Goal: Transaction & Acquisition: Purchase product/service

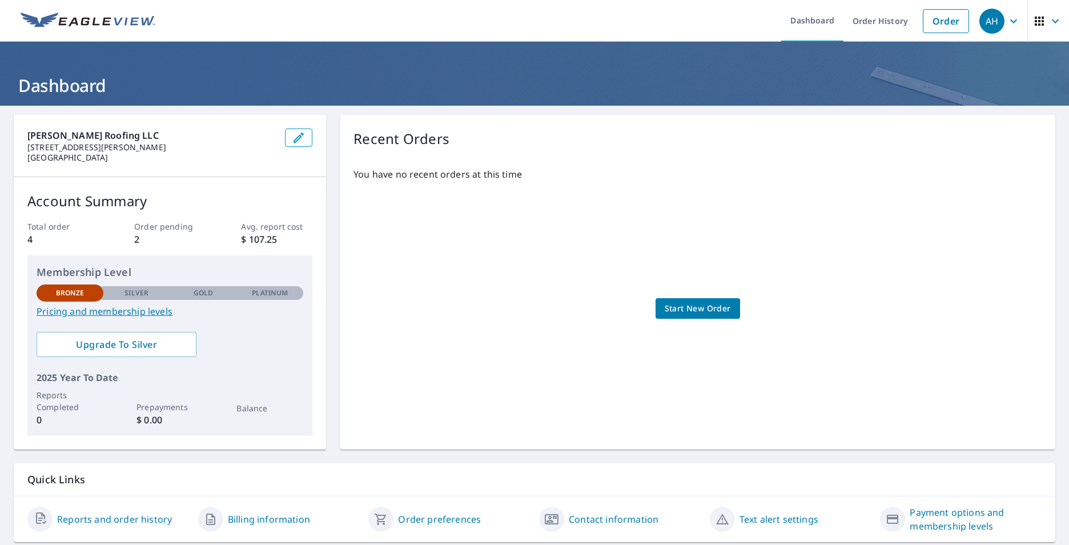
click at [694, 300] on link "Start New Order" at bounding box center [697, 308] width 84 height 21
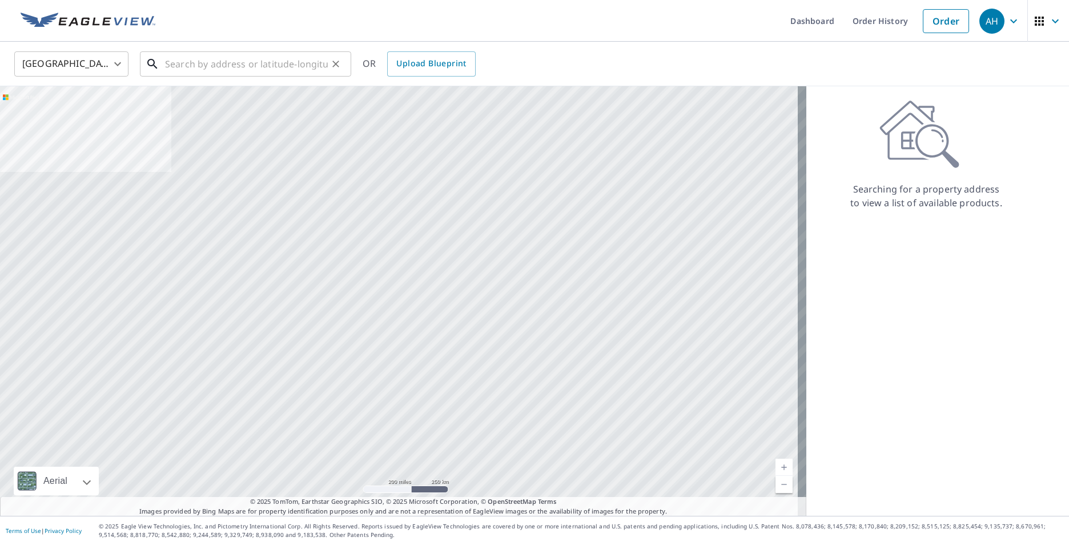
click at [288, 60] on input "text" at bounding box center [246, 64] width 163 height 32
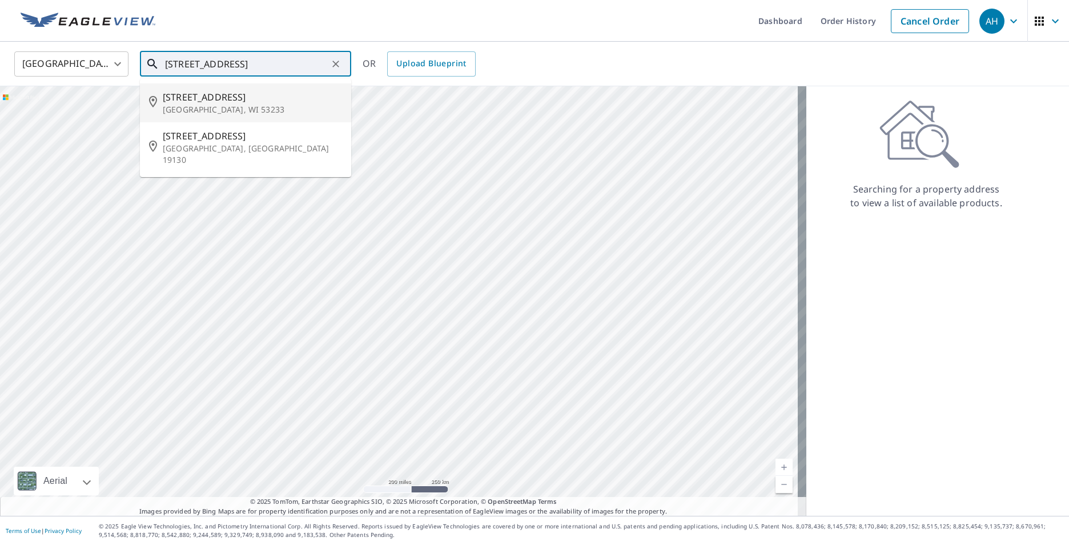
click at [281, 107] on p "[GEOGRAPHIC_DATA], WI 53233" at bounding box center [252, 109] width 179 height 11
type input "[STREET_ADDRESS]"
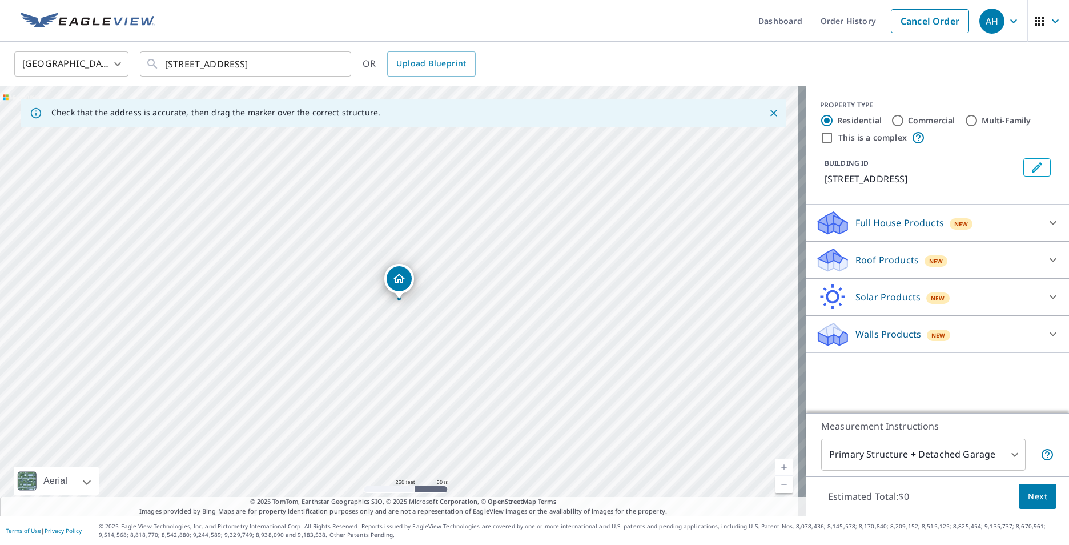
click at [1007, 456] on body "AH AH Dashboard Order History Cancel Order AH [GEOGRAPHIC_DATA] [GEOGRAPHIC_DAT…" at bounding box center [534, 272] width 1069 height 545
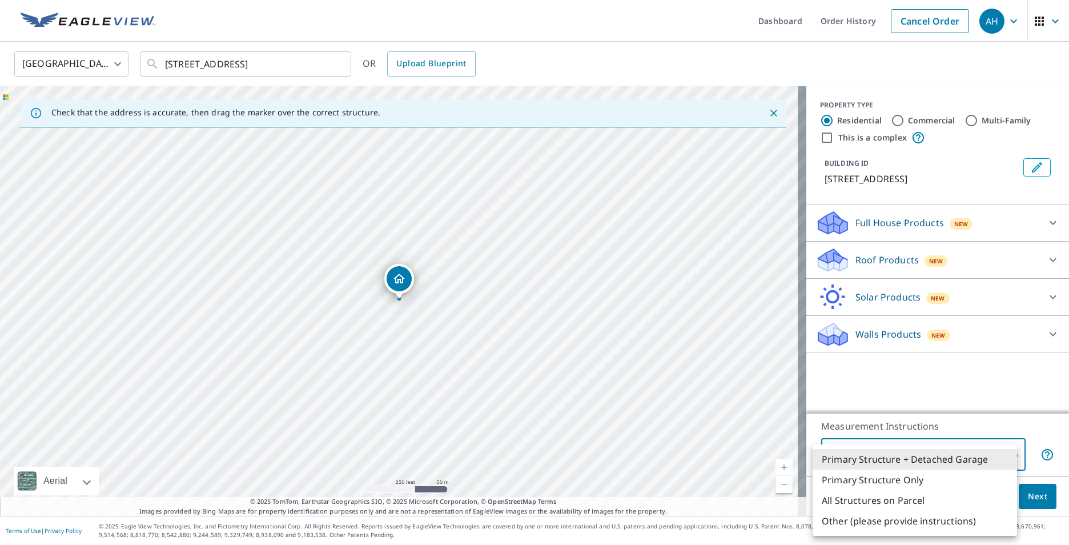
drag, startPoint x: 931, startPoint y: 159, endPoint x: 930, endPoint y: 167, distance: 8.1
click at [932, 159] on div at bounding box center [534, 272] width 1069 height 545
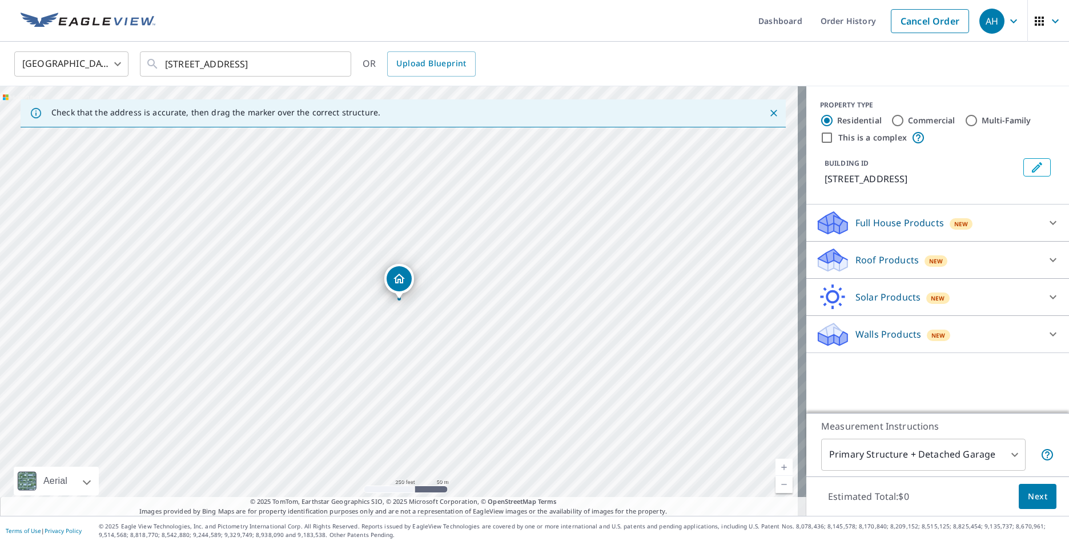
click at [912, 261] on div "Roof Products New" at bounding box center [927, 260] width 224 height 27
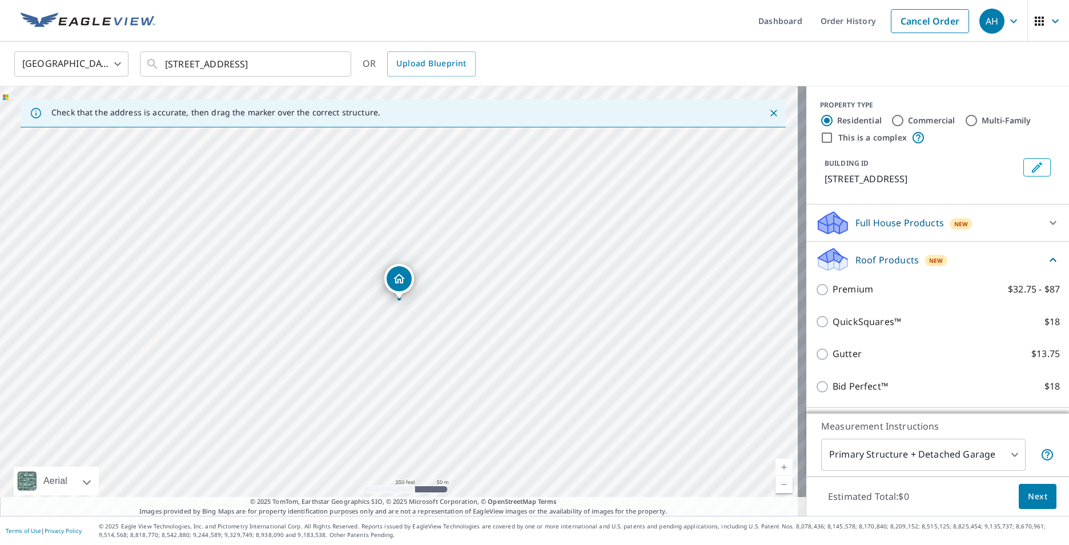
scroll to position [57, 0]
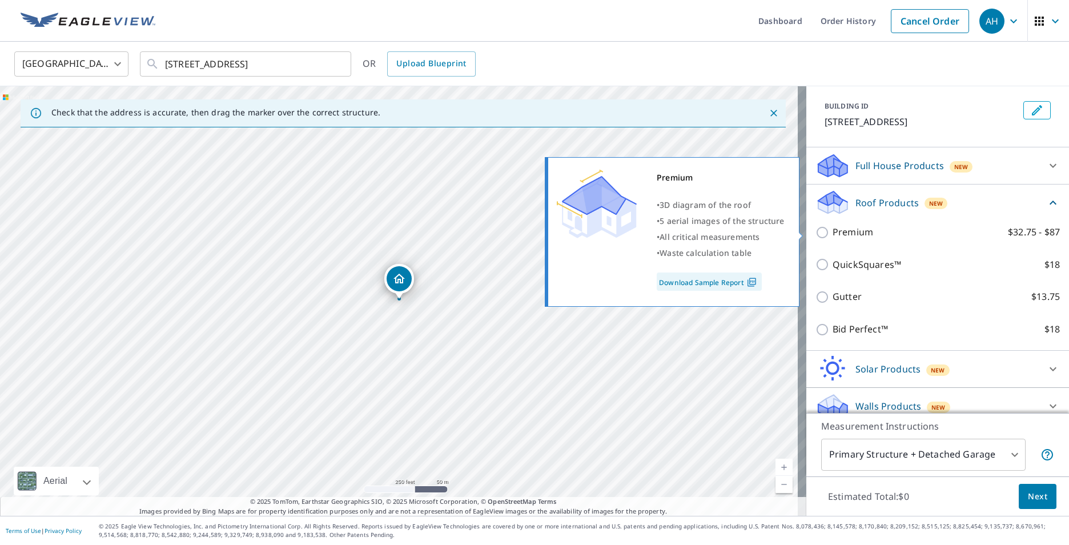
click at [841, 235] on p "Premium" at bounding box center [852, 232] width 41 height 14
click at [832, 235] on input "Premium $32.75 - $87" at bounding box center [823, 232] width 17 height 14
checkbox input "true"
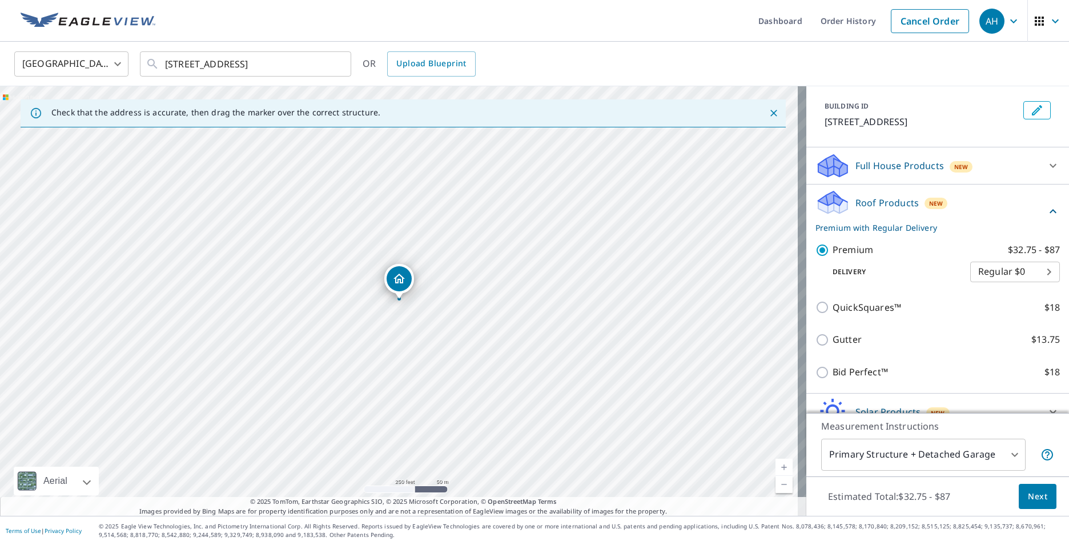
scroll to position [112, 0]
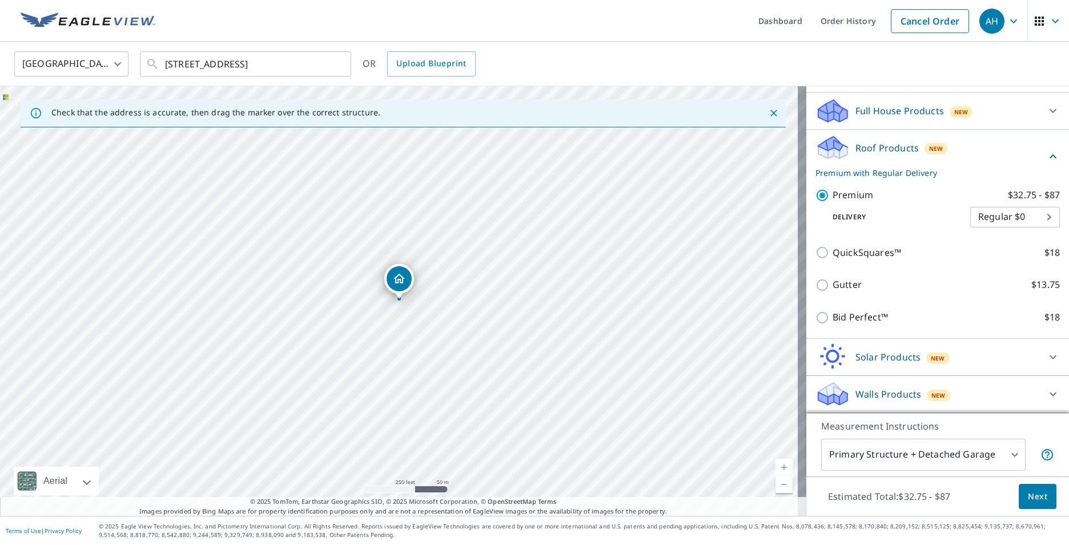
click at [949, 110] on div "New" at bounding box center [960, 111] width 23 height 11
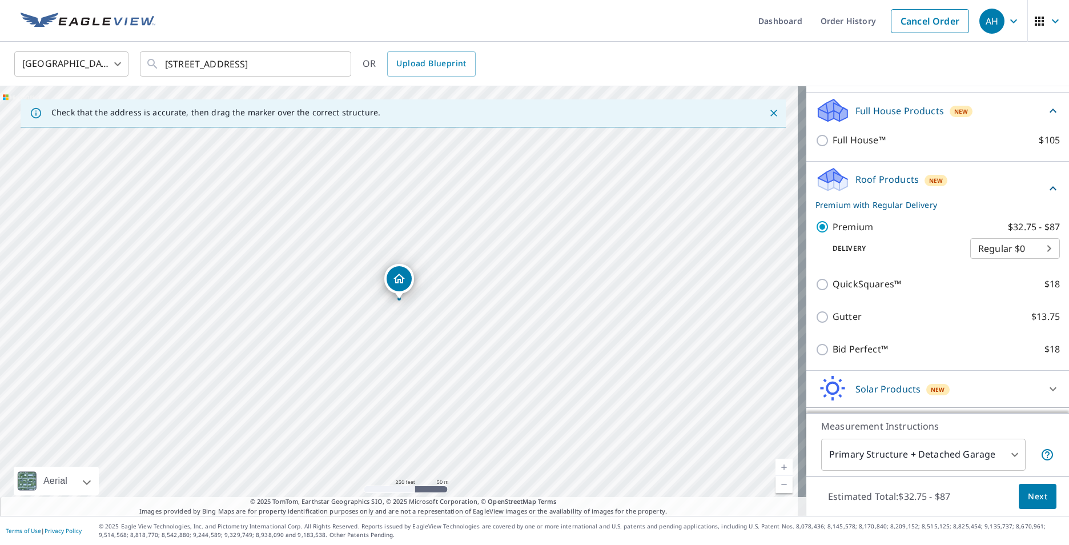
click at [949, 110] on div "New" at bounding box center [960, 111] width 23 height 11
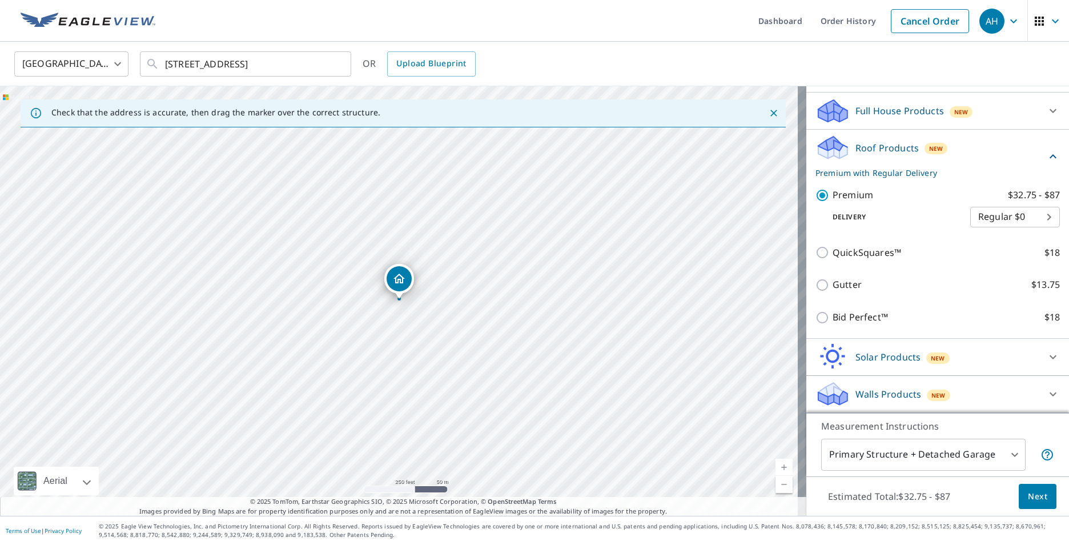
click at [868, 347] on div "Solar Products New" at bounding box center [927, 356] width 224 height 27
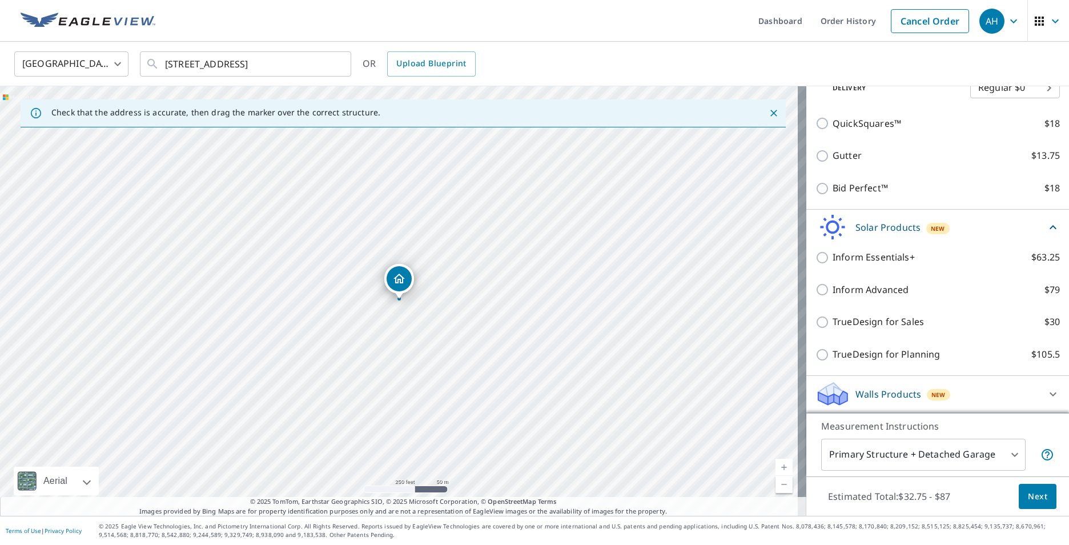
click at [875, 228] on p "Solar Products" at bounding box center [887, 227] width 65 height 14
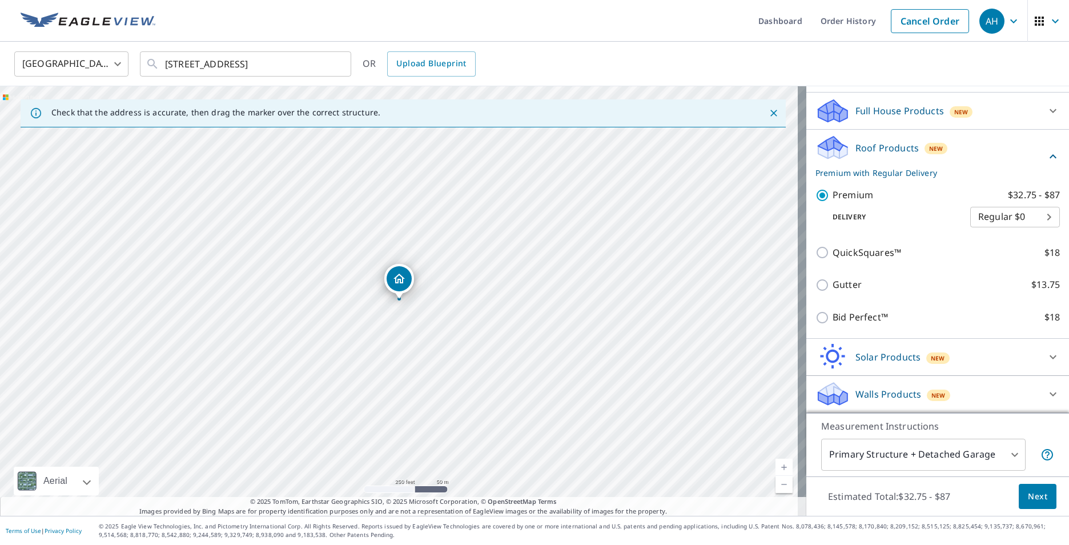
click at [888, 394] on p "Walls Products" at bounding box center [888, 394] width 66 height 14
click at [888, 394] on p "Walls Products" at bounding box center [888, 393] width 66 height 14
click at [961, 454] on body "AH AH Dashboard Order History Cancel Order AH [GEOGRAPHIC_DATA] [GEOGRAPHIC_DAT…" at bounding box center [534, 272] width 1069 height 545
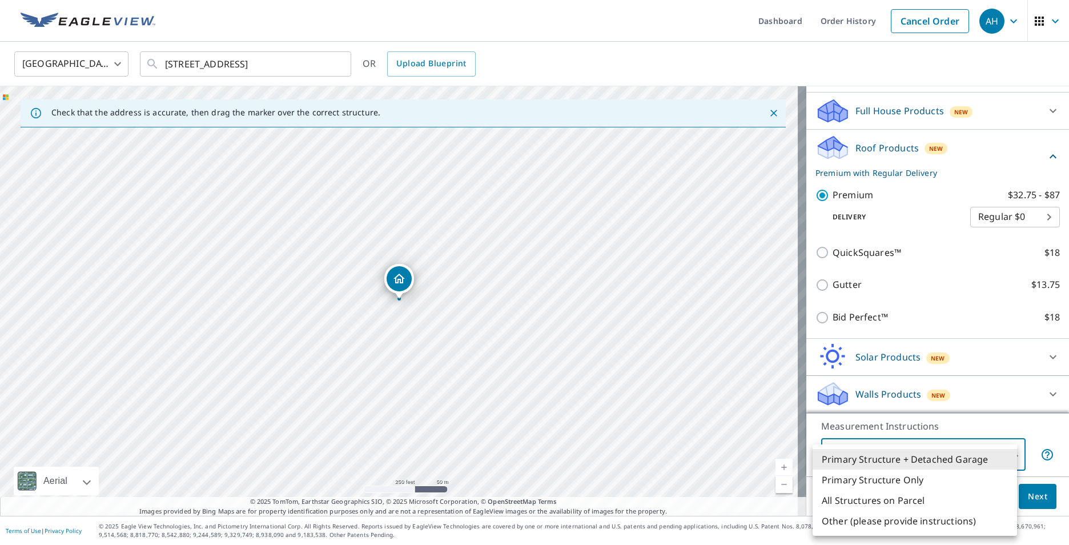
click at [401, 282] on div at bounding box center [534, 272] width 1069 height 545
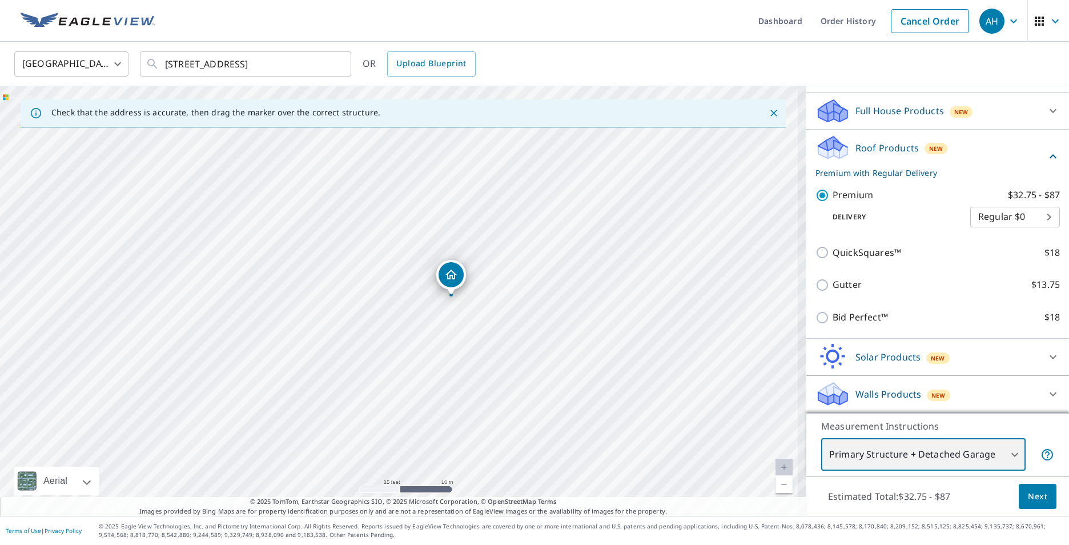
drag, startPoint x: 409, startPoint y: 308, endPoint x: 527, endPoint y: 308, distance: 118.7
click at [527, 308] on div "[STREET_ADDRESS]" at bounding box center [403, 300] width 806 height 429
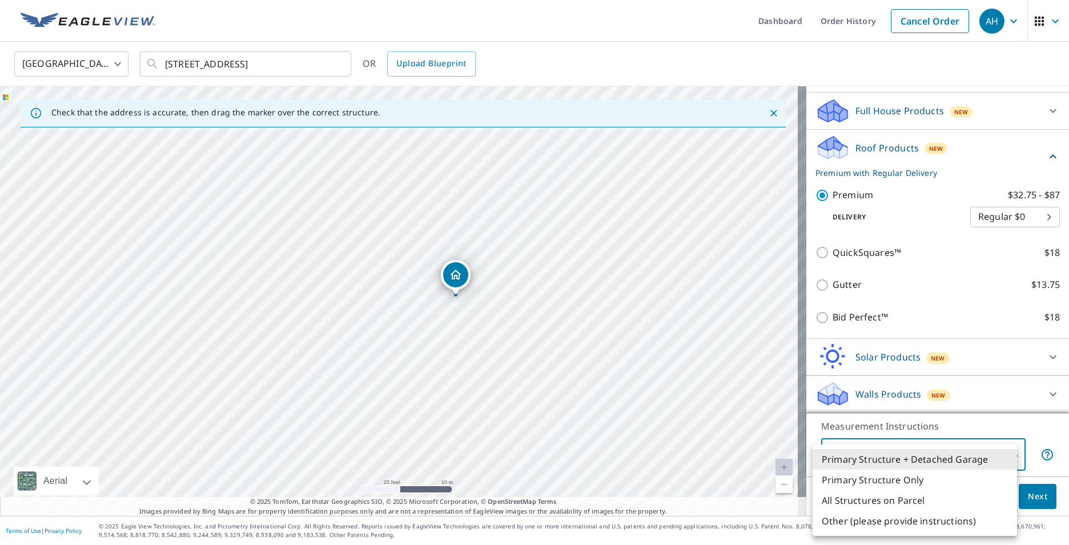
click at [906, 457] on body "AH AH Dashboard Order History Cancel Order AH [GEOGRAPHIC_DATA] [GEOGRAPHIC_DAT…" at bounding box center [534, 272] width 1069 height 545
click at [902, 477] on li "Primary Structure Only" at bounding box center [914, 479] width 204 height 21
type input "2"
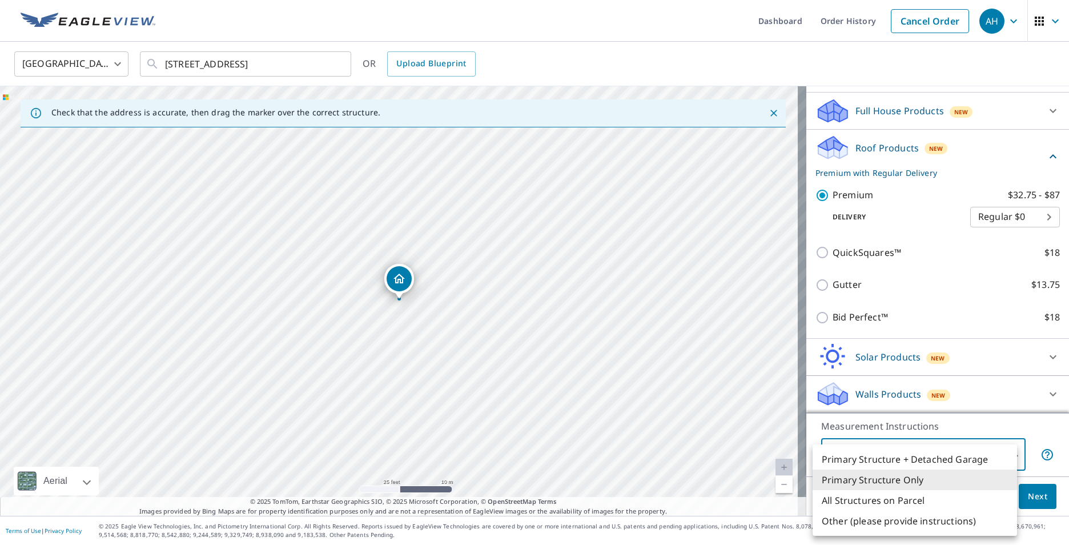
click at [901, 457] on body "AH AH Dashboard Order History Cancel Order AH [GEOGRAPHIC_DATA] [GEOGRAPHIC_DAT…" at bounding box center [534, 272] width 1069 height 545
click at [896, 475] on li "Primary Structure Only" at bounding box center [914, 479] width 204 height 21
click at [918, 456] on body "AH AH Dashboard Order History Cancel Order AH [GEOGRAPHIC_DATA] [GEOGRAPHIC_DAT…" at bounding box center [534, 272] width 1069 height 545
click at [909, 481] on li "Primary Structure Only" at bounding box center [914, 479] width 204 height 21
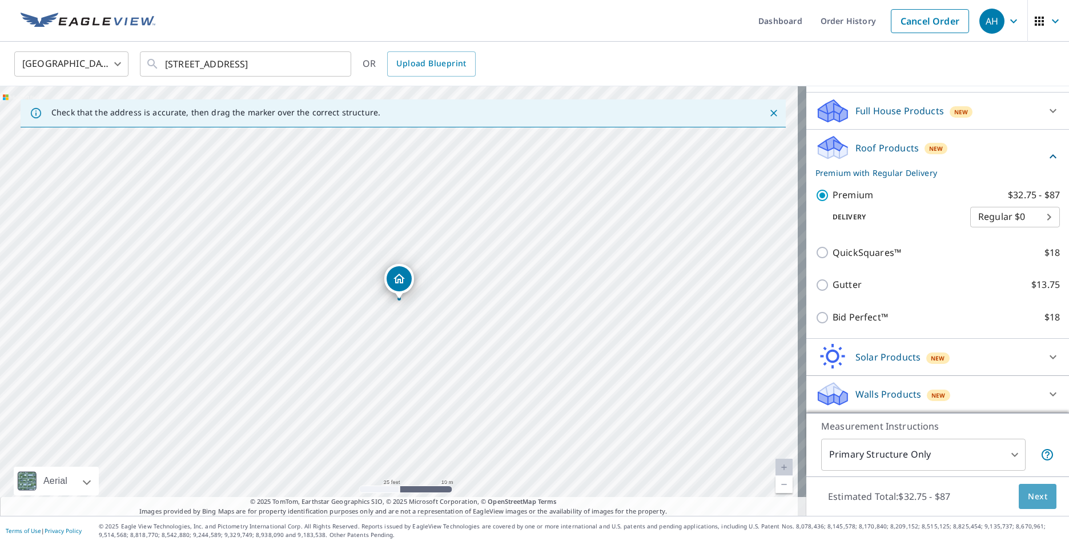
click at [1027, 490] on span "Next" at bounding box center [1036, 496] width 19 height 14
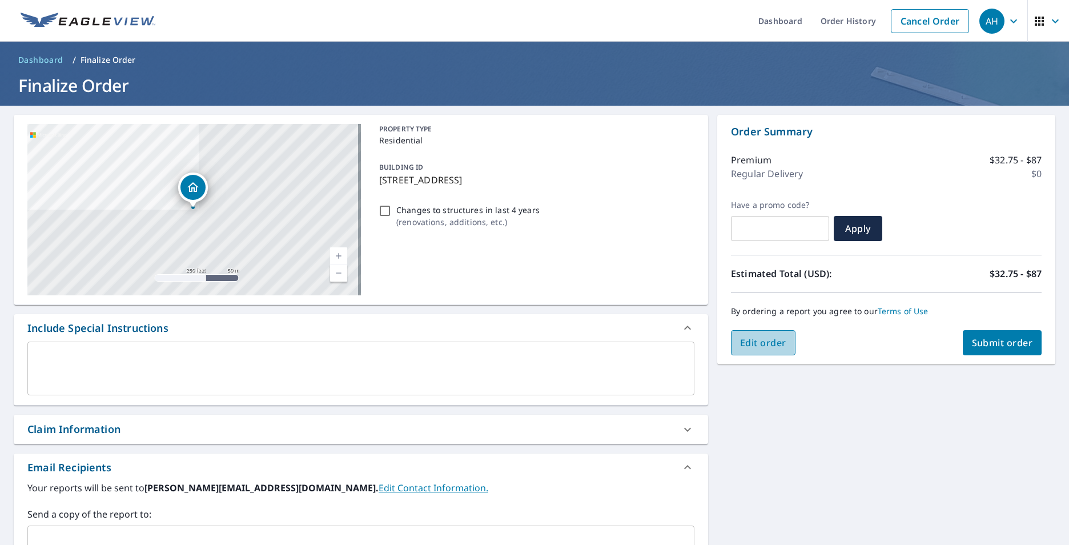
click at [764, 350] on button "Edit order" at bounding box center [763, 342] width 65 height 25
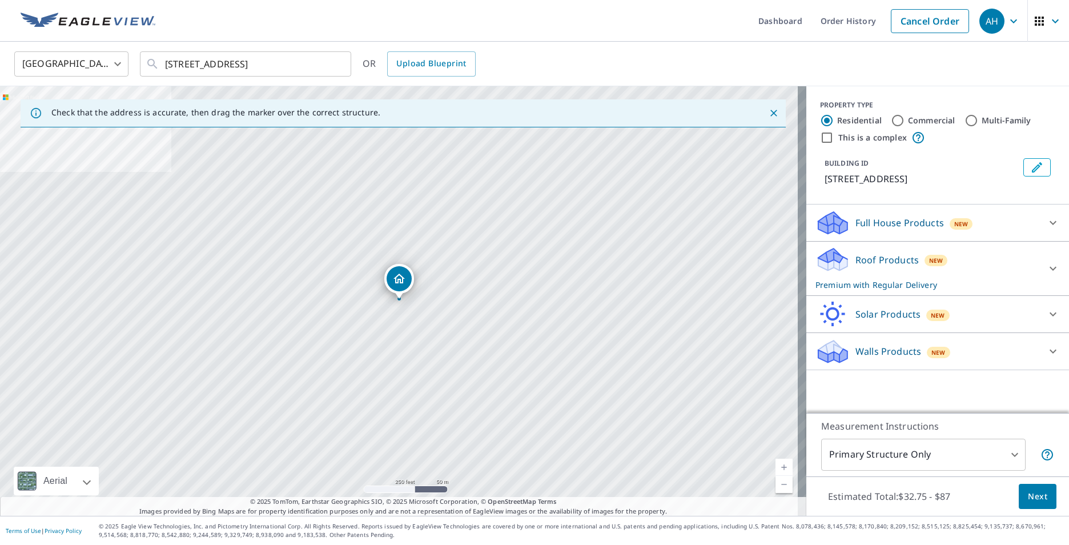
click at [1025, 504] on button "Next" at bounding box center [1037, 496] width 38 height 26
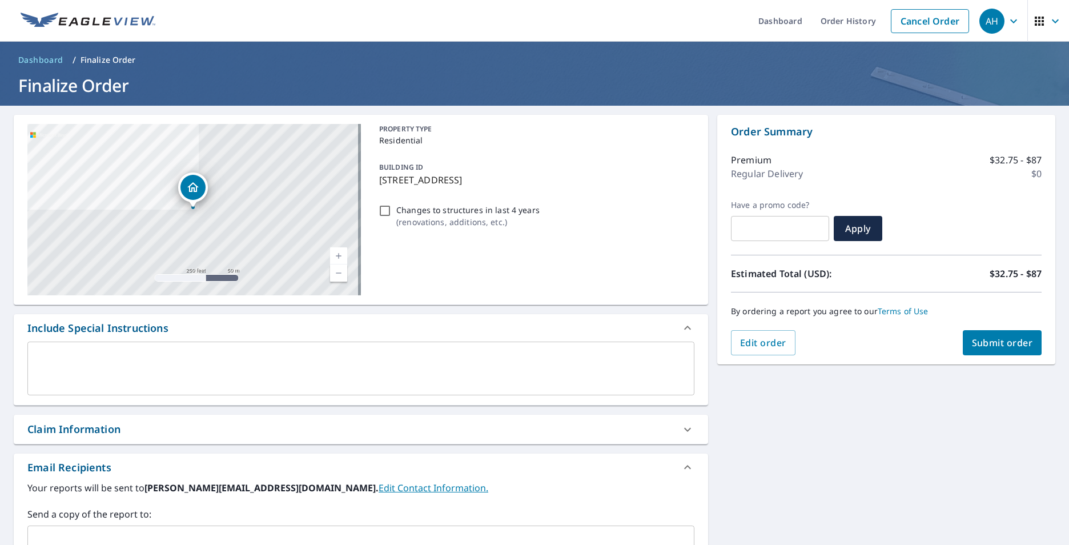
click at [773, 171] on p "Regular Delivery" at bounding box center [767, 174] width 72 height 14
click at [933, 171] on div "Regular Delivery $0" at bounding box center [886, 174] width 311 height 14
click at [1031, 172] on p "$0" at bounding box center [1036, 174] width 10 height 14
click at [1031, 173] on p "$0" at bounding box center [1036, 174] width 10 height 14
click at [511, 288] on div "PROPERTY TYPE Residential BUILDING ID [STREET_ADDRESS] Changes to structures in…" at bounding box center [534, 209] width 320 height 171
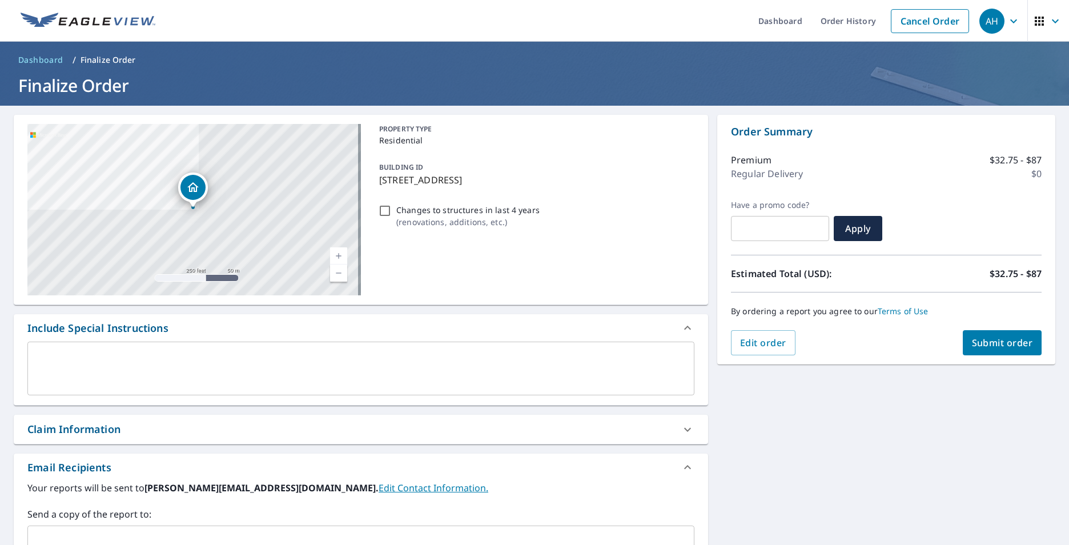
click at [491, 212] on p "Changes to structures in last 4 years" at bounding box center [467, 210] width 143 height 12
click at [392, 212] on input "Changes to structures in last 4 years ( renovations, additions, etc. )" at bounding box center [385, 211] width 14 height 14
checkbox input "true"
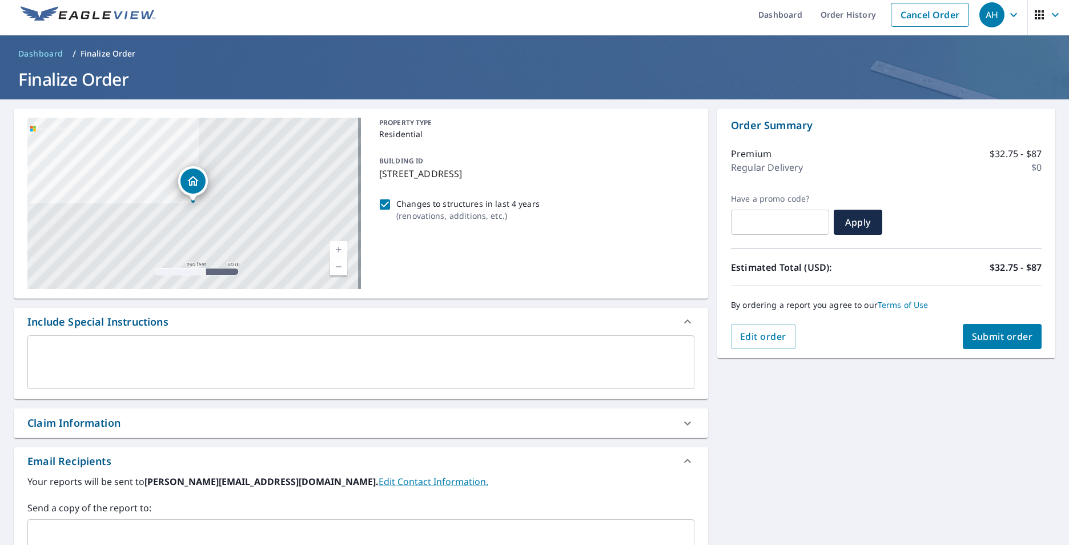
scroll to position [3, 0]
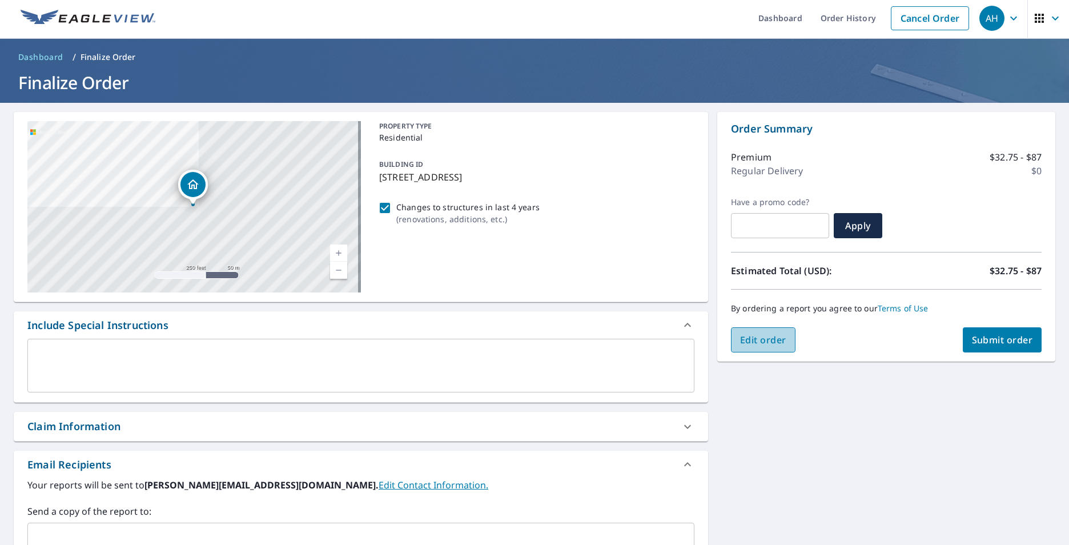
click at [746, 328] on button "Edit order" at bounding box center [763, 339] width 65 height 25
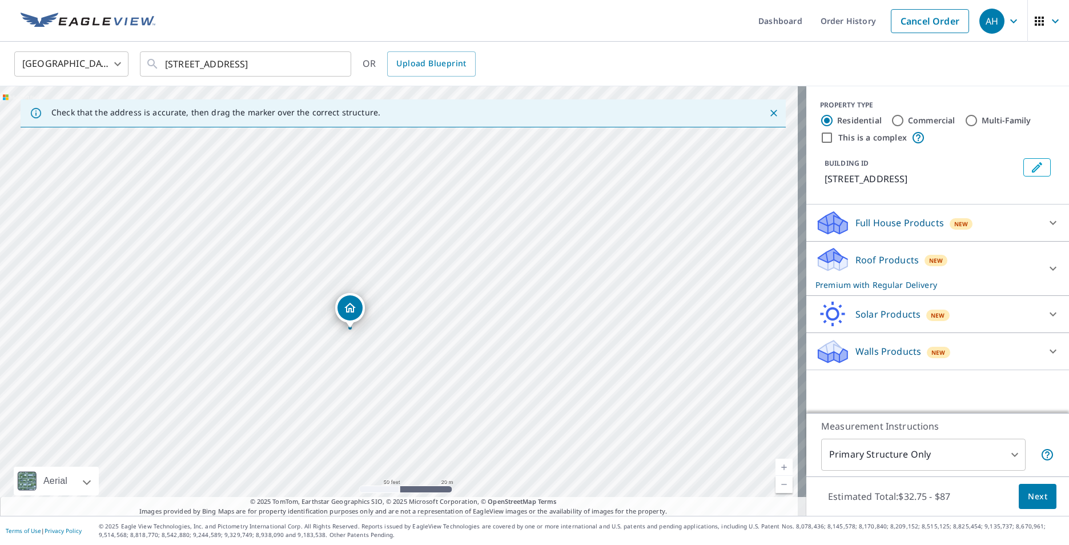
click at [353, 305] on icon "Dropped pin, building 1, Residential property, 547 N 20th St Milwaukee, WI 53233" at bounding box center [349, 308] width 11 height 10
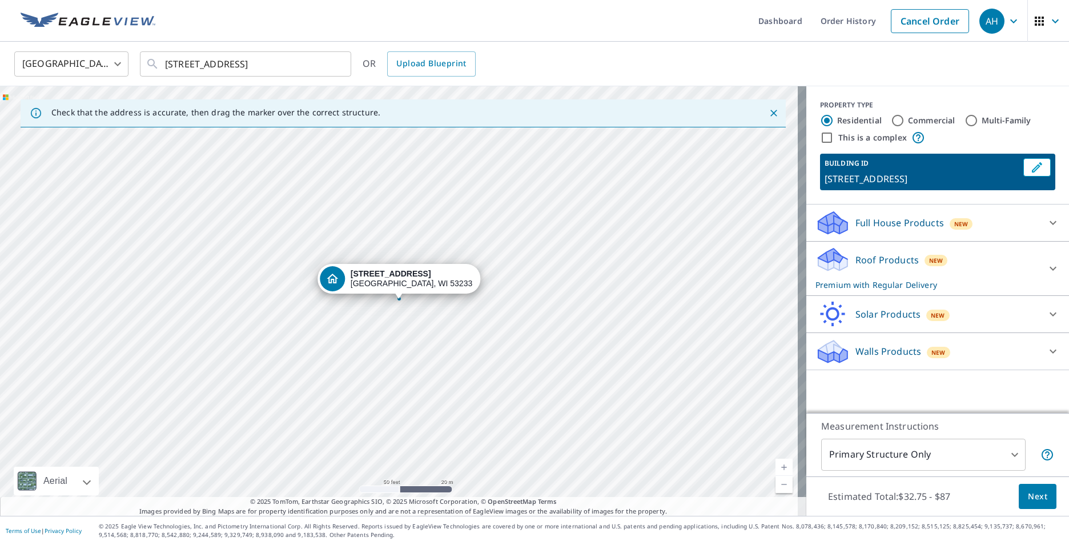
click at [1043, 31] on span "button" at bounding box center [1048, 20] width 32 height 27
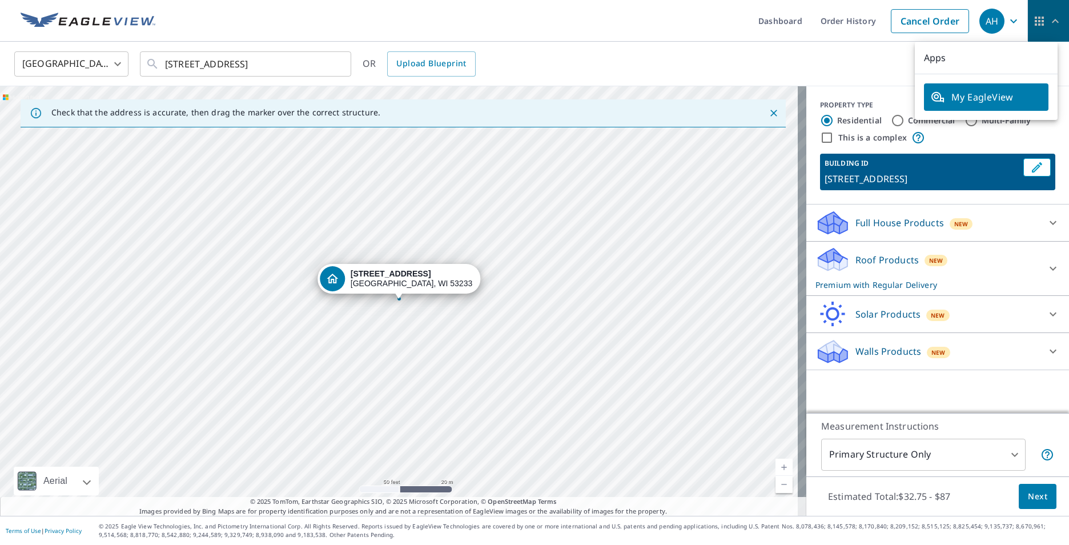
click at [1043, 31] on span "button" at bounding box center [1048, 20] width 32 height 27
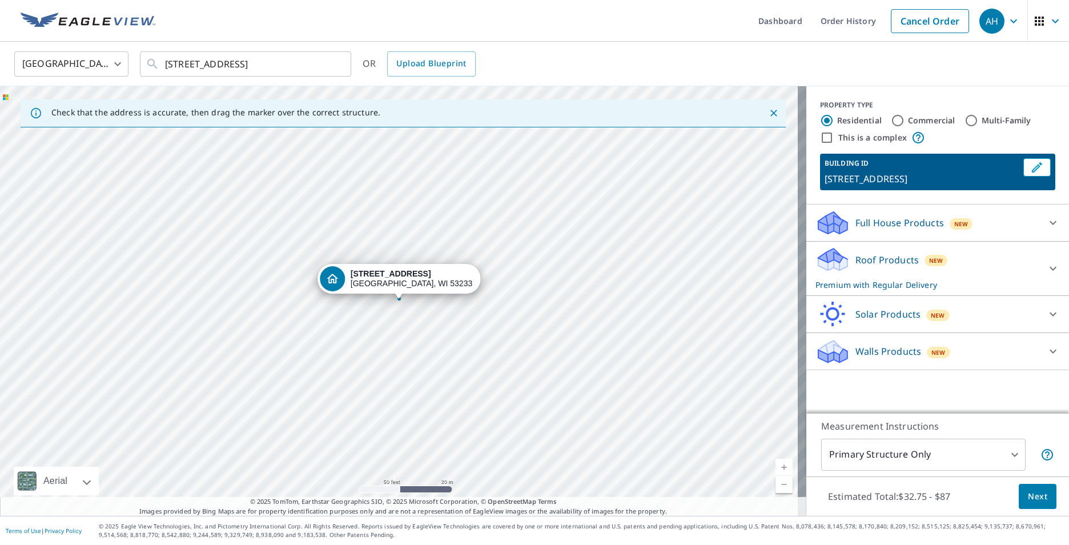
click at [944, 449] on body "AH AH Dashboard Order History Cancel Order AH [GEOGRAPHIC_DATA] [GEOGRAPHIC_DAT…" at bounding box center [534, 272] width 1069 height 545
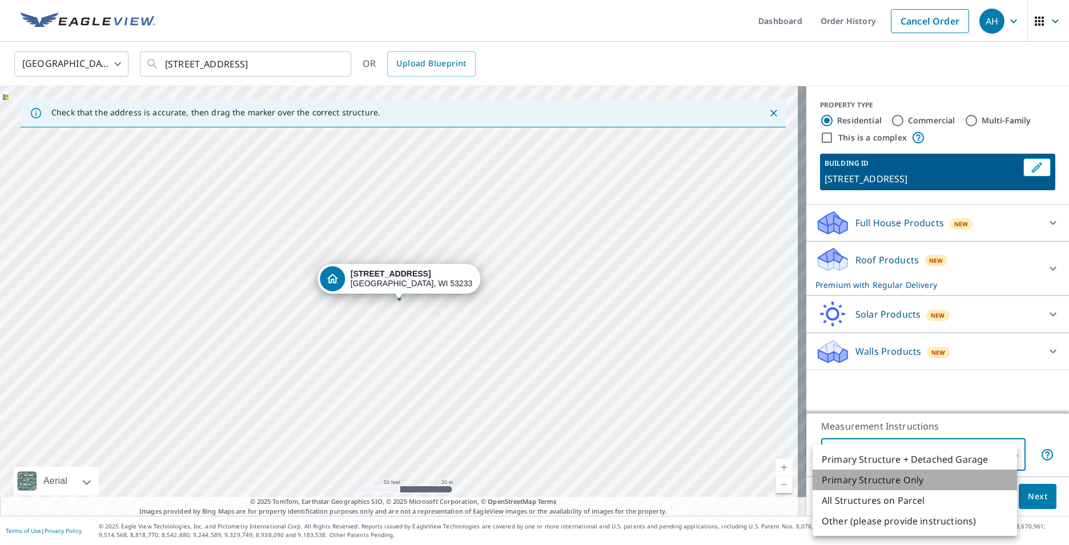
click at [940, 481] on li "Primary Structure Only" at bounding box center [914, 479] width 204 height 21
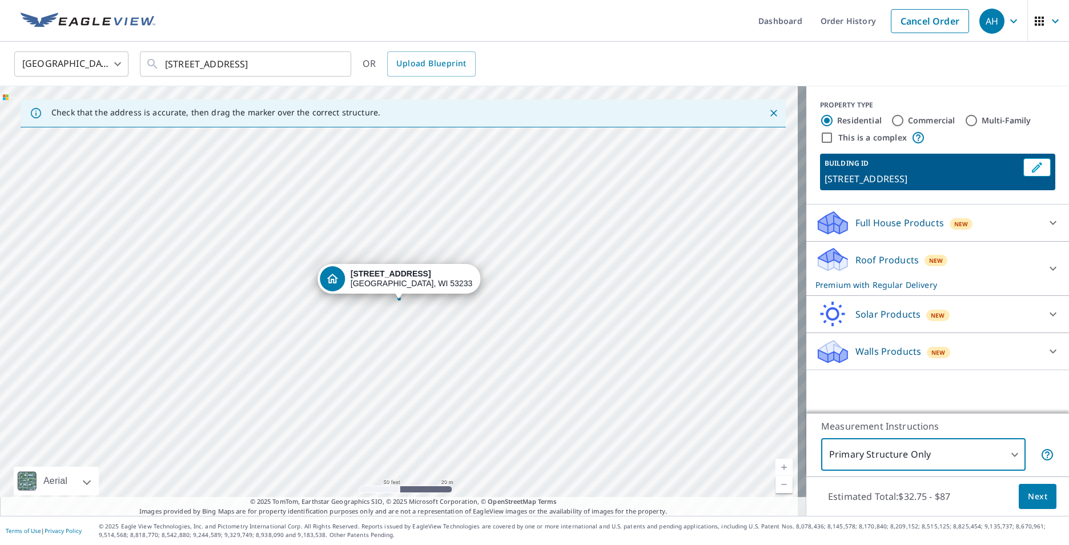
click at [961, 499] on div "Estimated Total: $32.75 - $87 Next" at bounding box center [937, 496] width 263 height 40
click at [912, 490] on p "Estimated Total: $32.75 - $87" at bounding box center [889, 495] width 140 height 25
click at [1034, 505] on button "Next" at bounding box center [1037, 496] width 38 height 26
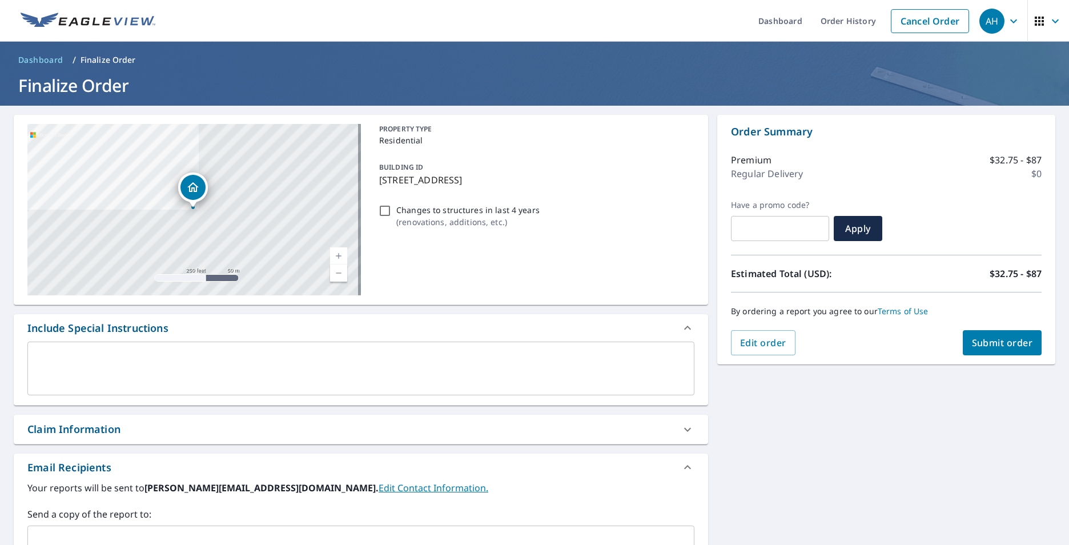
click at [750, 159] on p "Premium" at bounding box center [751, 160] width 41 height 14
drag, startPoint x: 763, startPoint y: 205, endPoint x: 763, endPoint y: 215, distance: 10.3
click at [763, 207] on label "Have a promo code?" at bounding box center [780, 205] width 98 height 10
click at [761, 224] on input "text" at bounding box center [780, 228] width 98 height 32
click at [436, 210] on p "Changes to structures in last 4 years" at bounding box center [467, 210] width 143 height 12
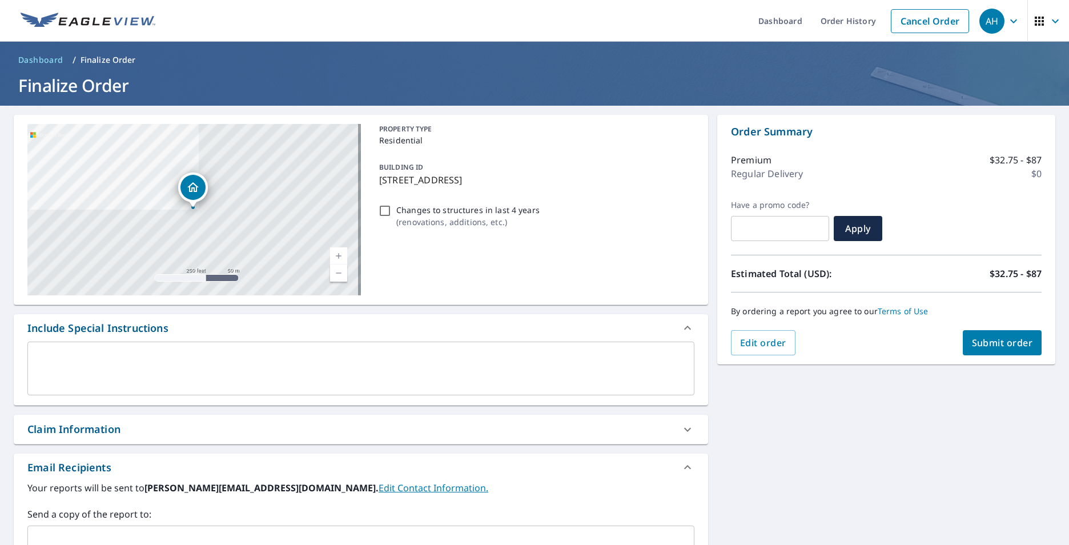
click at [392, 210] on input "Changes to structures in last 4 years ( renovations, additions, etc. )" at bounding box center [385, 211] width 14 height 14
checkbox input "true"
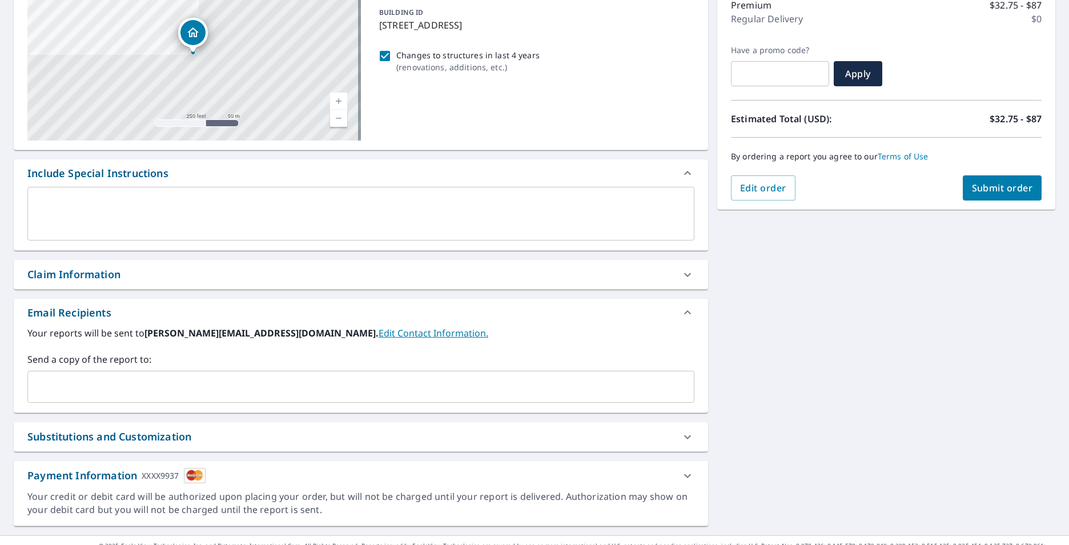
scroll to position [171, 0]
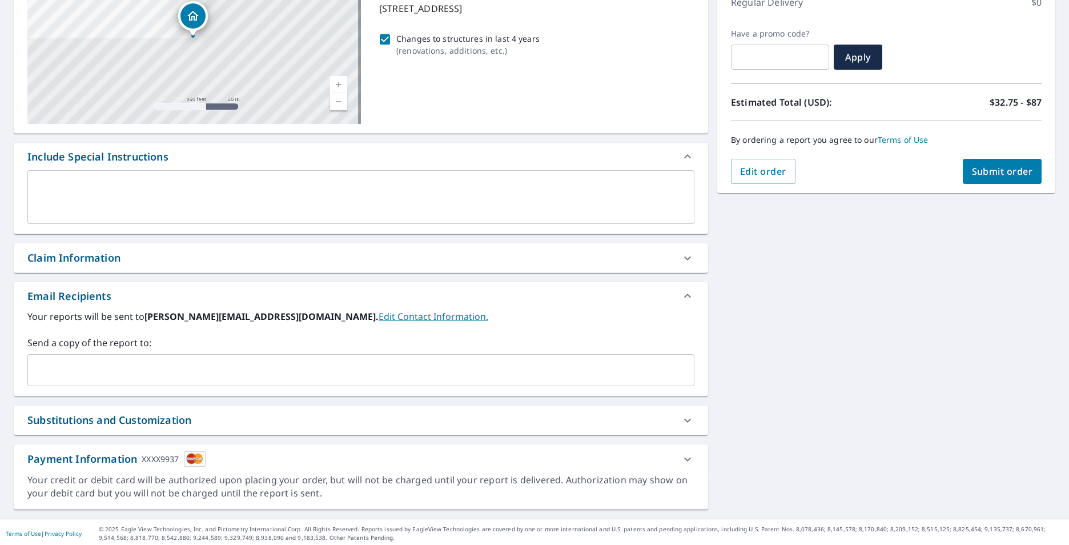
click at [660, 418] on div "Substitutions and Customization" at bounding box center [350, 419] width 646 height 15
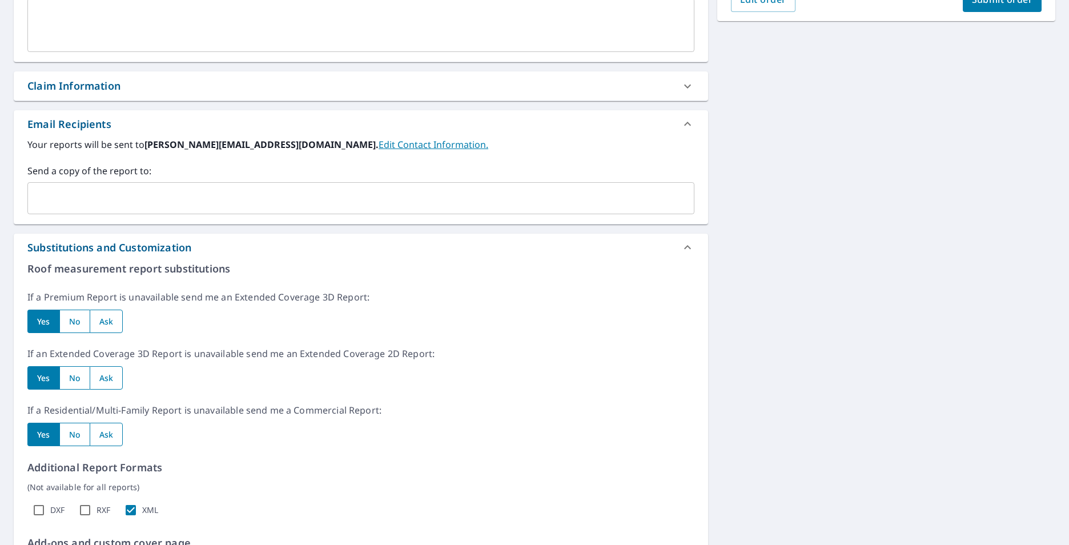
scroll to position [285, 0]
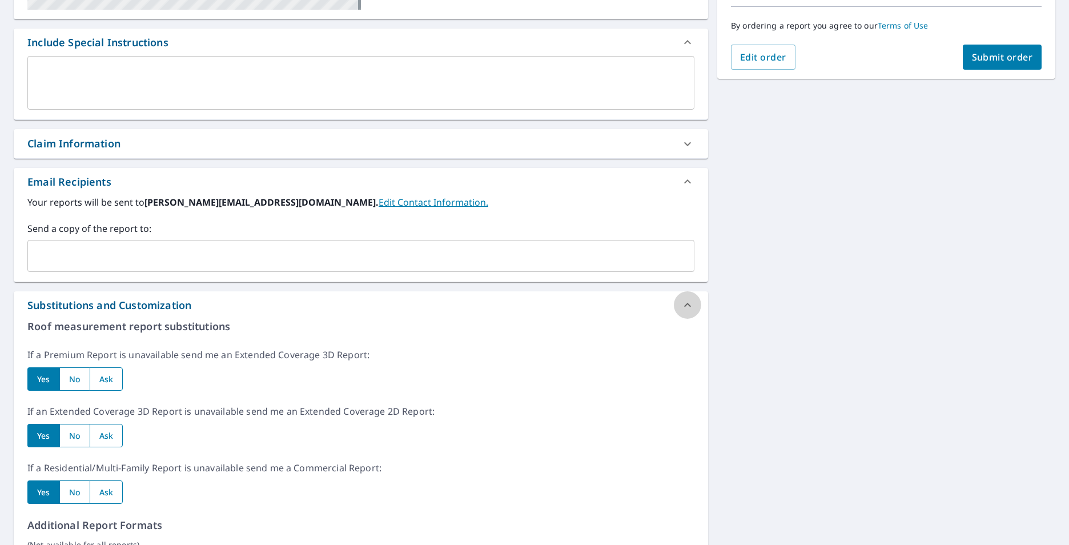
click at [681, 307] on icon at bounding box center [687, 305] width 14 height 14
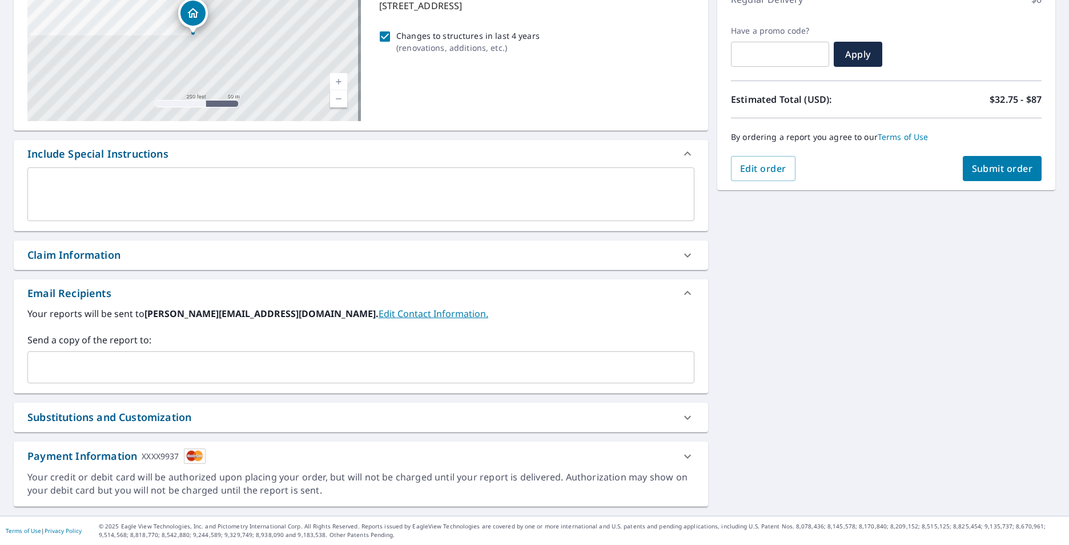
scroll to position [174, 0]
click at [599, 247] on div "Claim Information" at bounding box center [361, 254] width 694 height 29
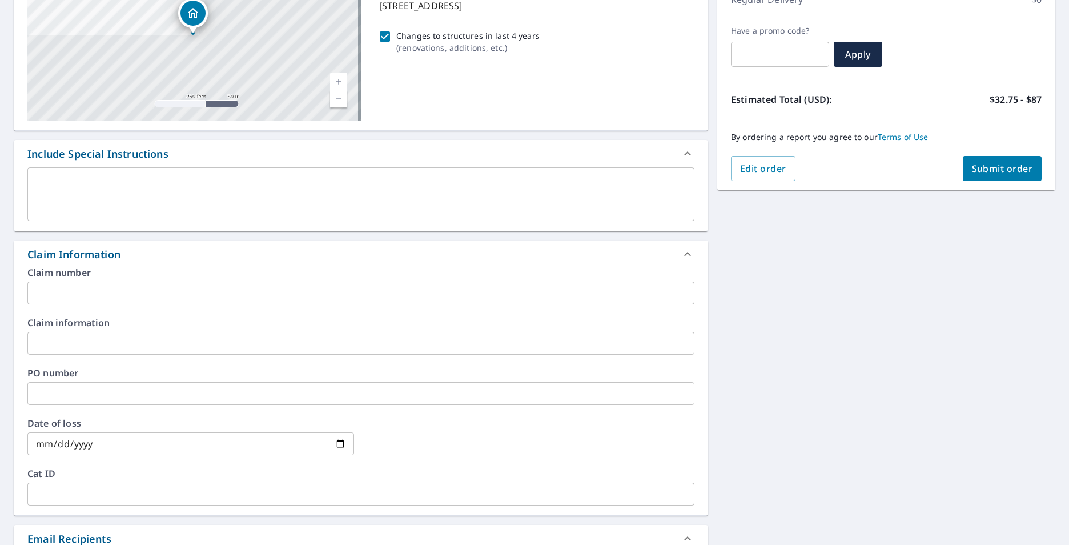
click at [598, 260] on div "Claim Information" at bounding box center [350, 254] width 646 height 15
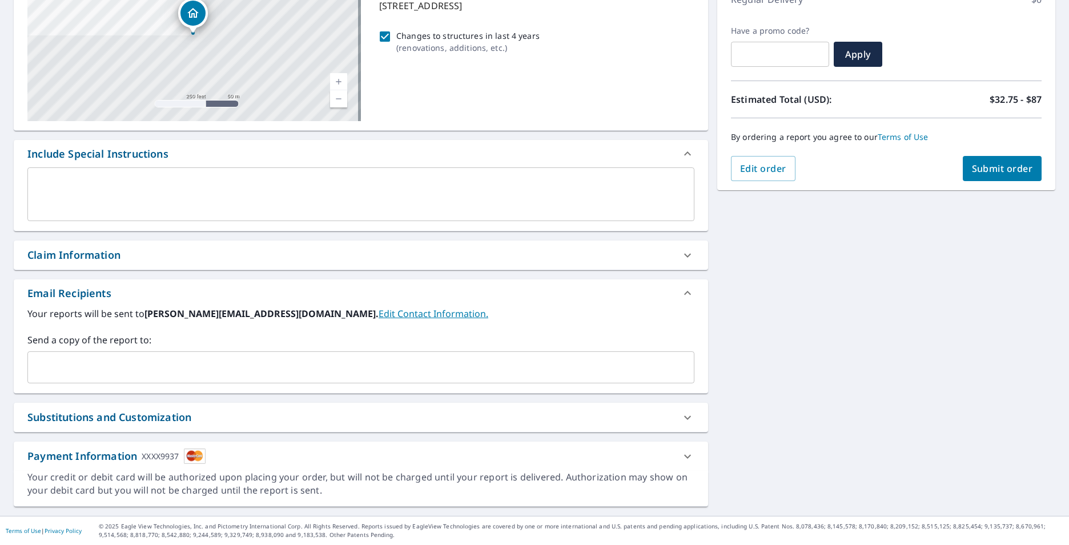
click at [652, 468] on div "Payment Information XXXX9937" at bounding box center [361, 455] width 694 height 29
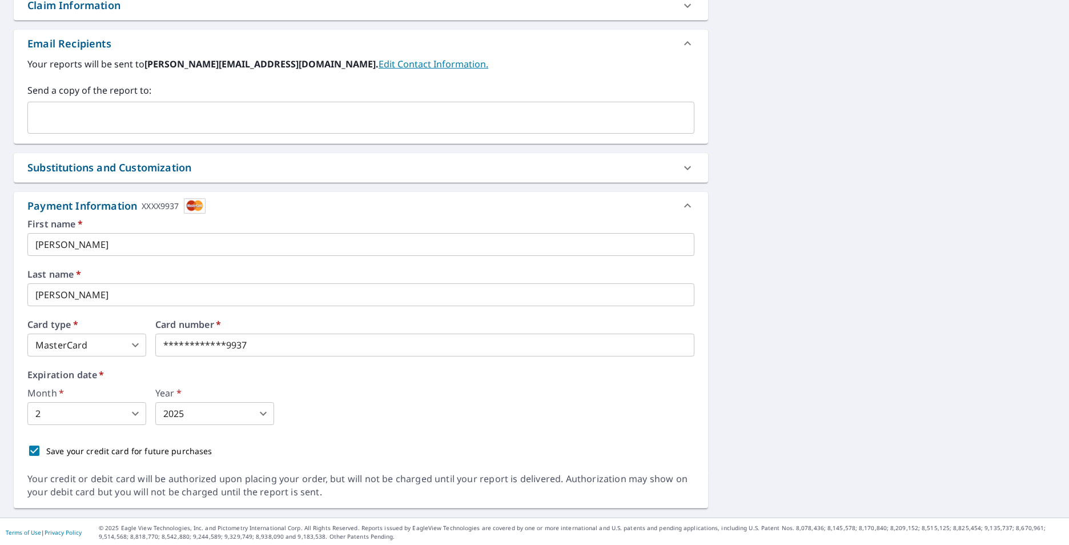
scroll to position [425, 0]
click at [170, 448] on p "Save your credit card for future purchases" at bounding box center [129, 449] width 166 height 12
click at [46, 448] on input "Save your credit card for future purchases" at bounding box center [34, 449] width 24 height 24
click at [170, 449] on p "Save your credit card for future purchases" at bounding box center [129, 449] width 166 height 12
click at [46, 449] on input "Save your credit card for future purchases" at bounding box center [34, 449] width 24 height 24
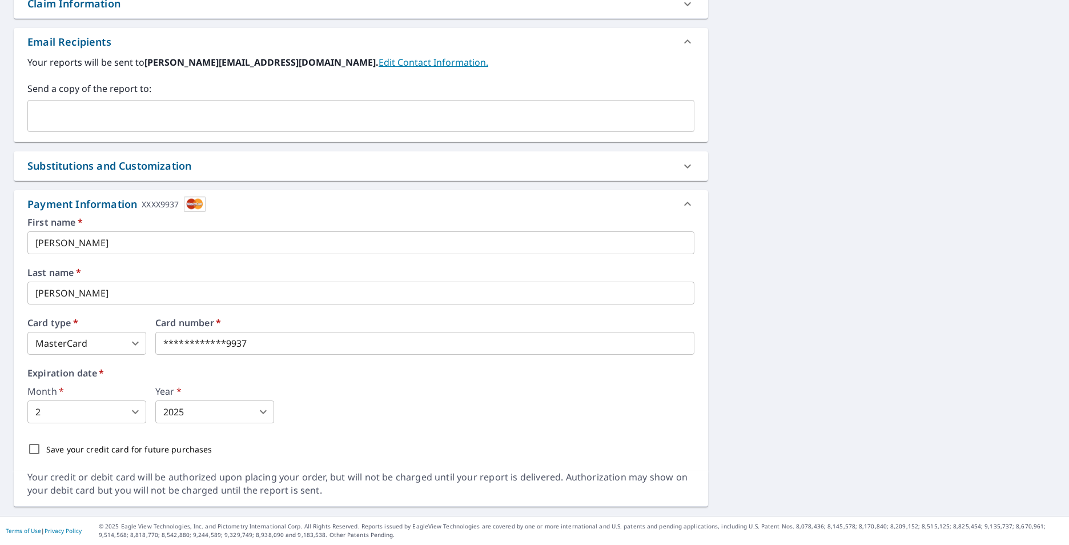
checkbox input "true"
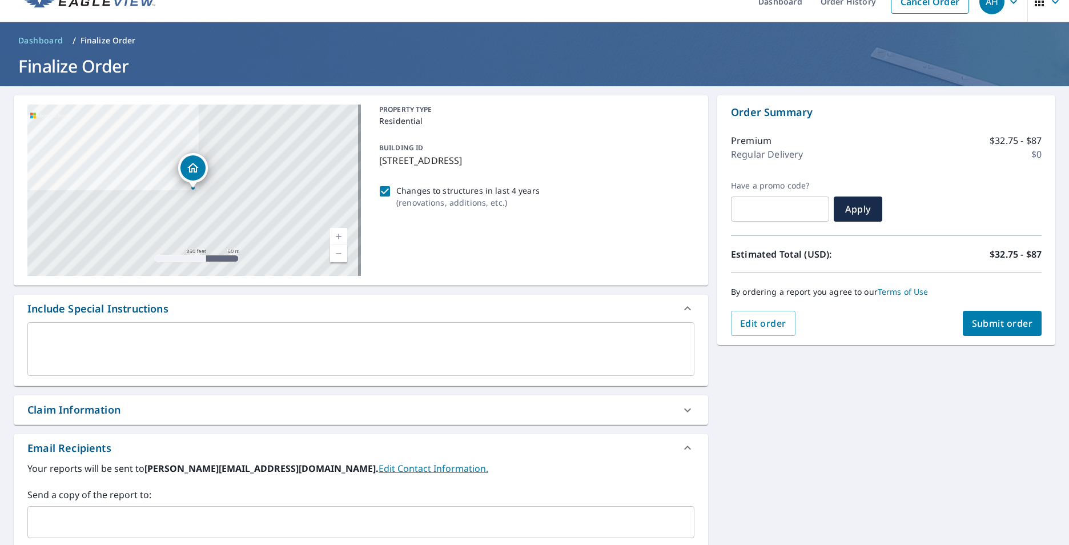
scroll to position [0, 0]
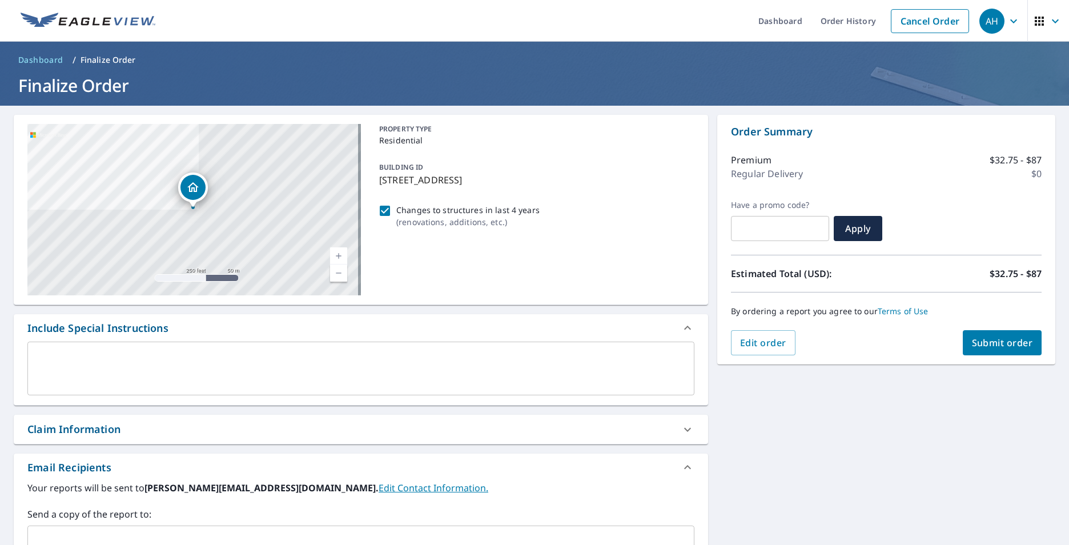
click at [1049, 17] on icon "button" at bounding box center [1055, 21] width 14 height 14
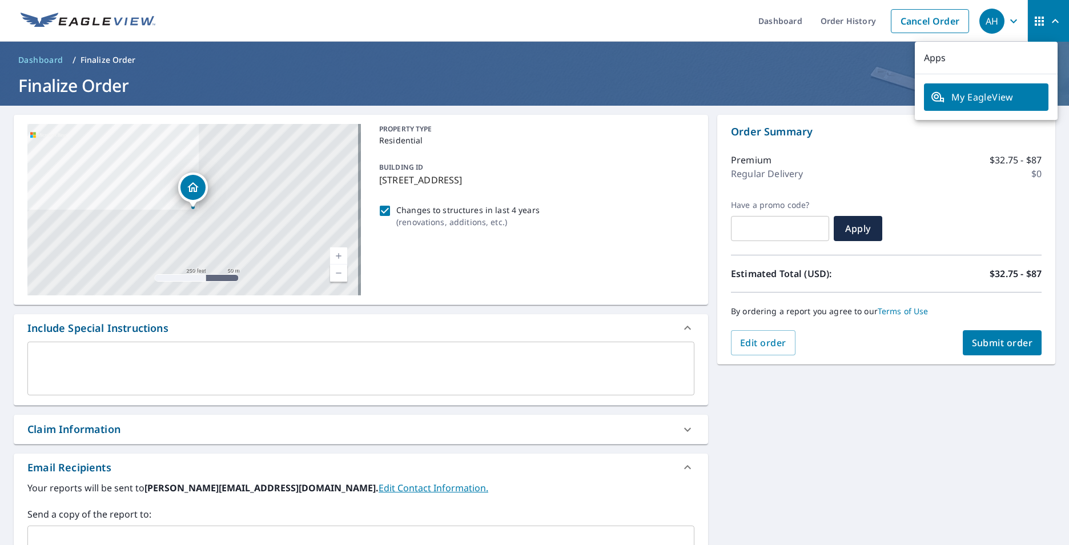
click at [1048, 23] on icon "button" at bounding box center [1055, 21] width 14 height 14
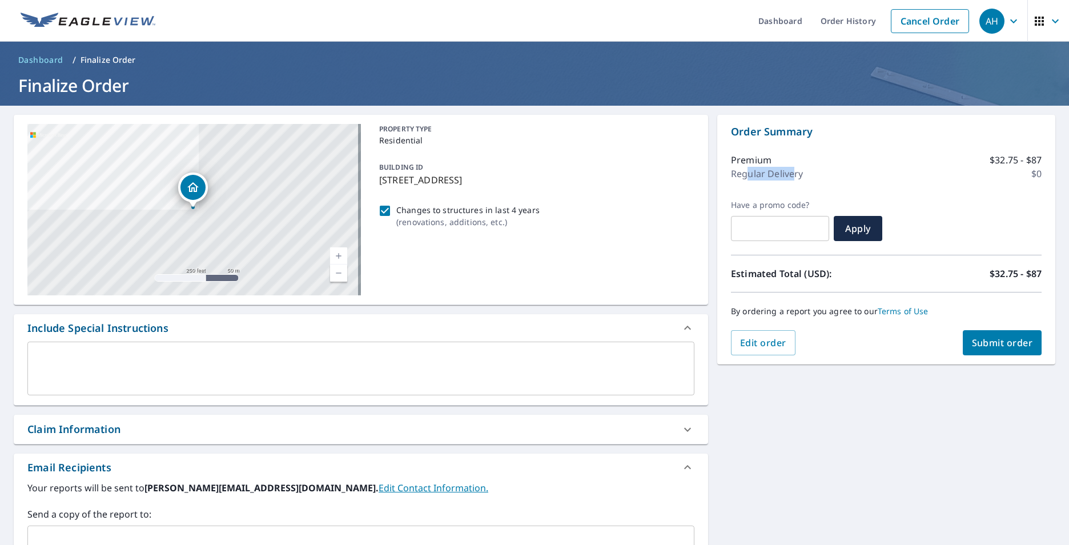
drag, startPoint x: 789, startPoint y: 176, endPoint x: 742, endPoint y: 178, distance: 47.4
click at [742, 178] on p "Regular Delivery" at bounding box center [767, 174] width 72 height 14
drag, startPoint x: 742, startPoint y: 178, endPoint x: 728, endPoint y: 192, distance: 20.2
click at [731, 191] on div "Premium $32.75 - $87 Regular Delivery $0" at bounding box center [886, 169] width 311 height 61
click at [758, 336] on span "Edit order" at bounding box center [763, 342] width 46 height 13
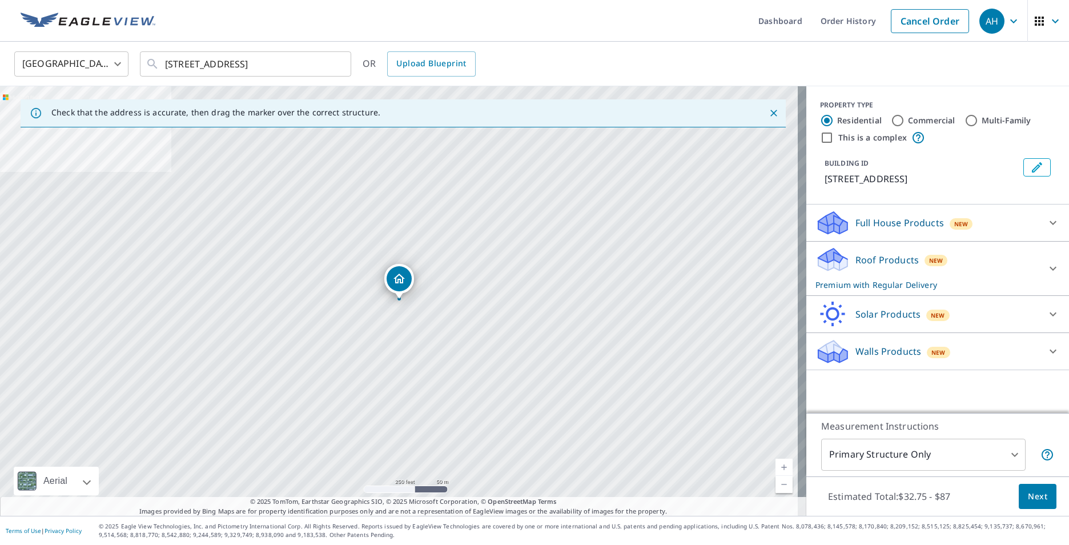
click at [956, 258] on div "Roof Products New Premium with Regular Delivery" at bounding box center [927, 268] width 224 height 45
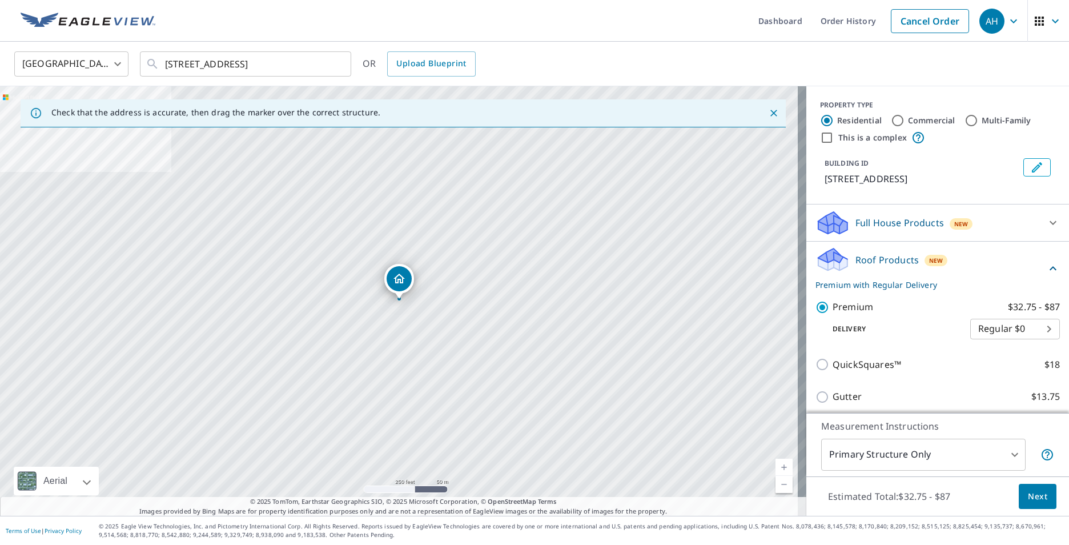
scroll to position [57, 0]
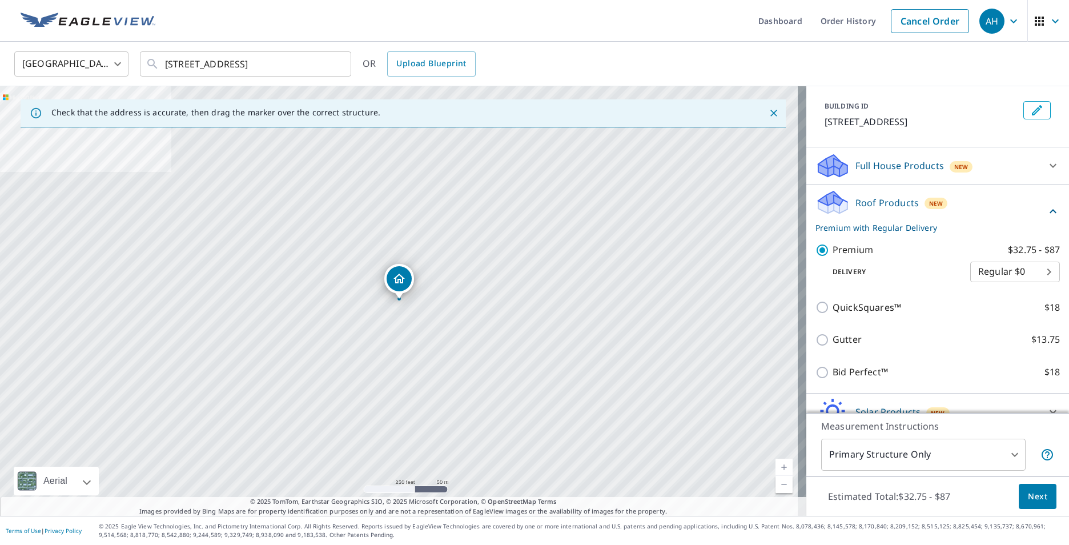
click at [1001, 269] on body "AH AH Dashboard Order History Cancel Order AH [GEOGRAPHIC_DATA] [GEOGRAPHIC_DAT…" at bounding box center [534, 272] width 1069 height 545
click at [985, 319] on li "3 Hour $42.25" at bounding box center [998, 313] width 90 height 21
type input "7"
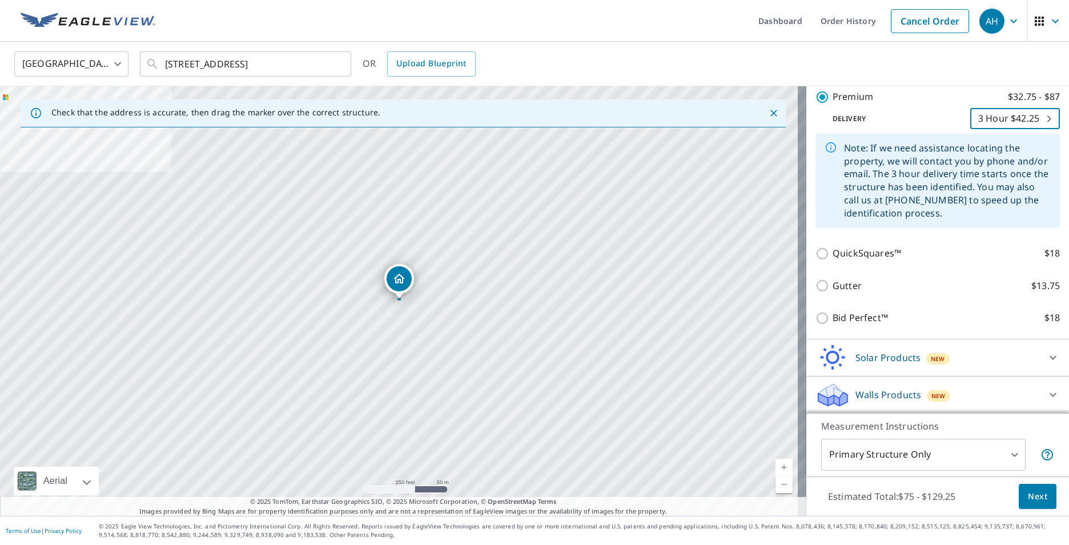
scroll to position [211, 0]
click at [1039, 501] on button "Next" at bounding box center [1037, 496] width 38 height 26
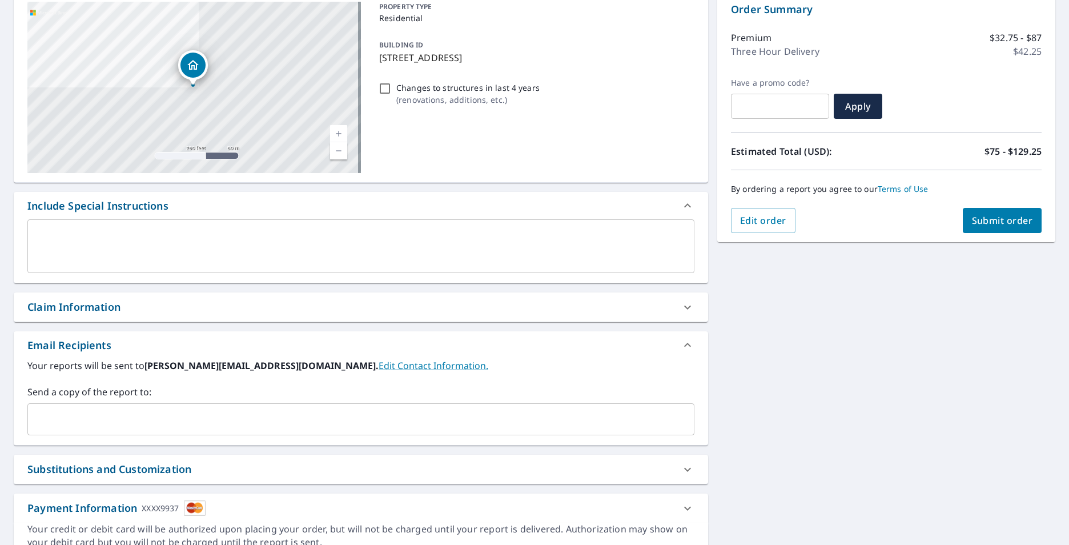
scroll to position [60, 0]
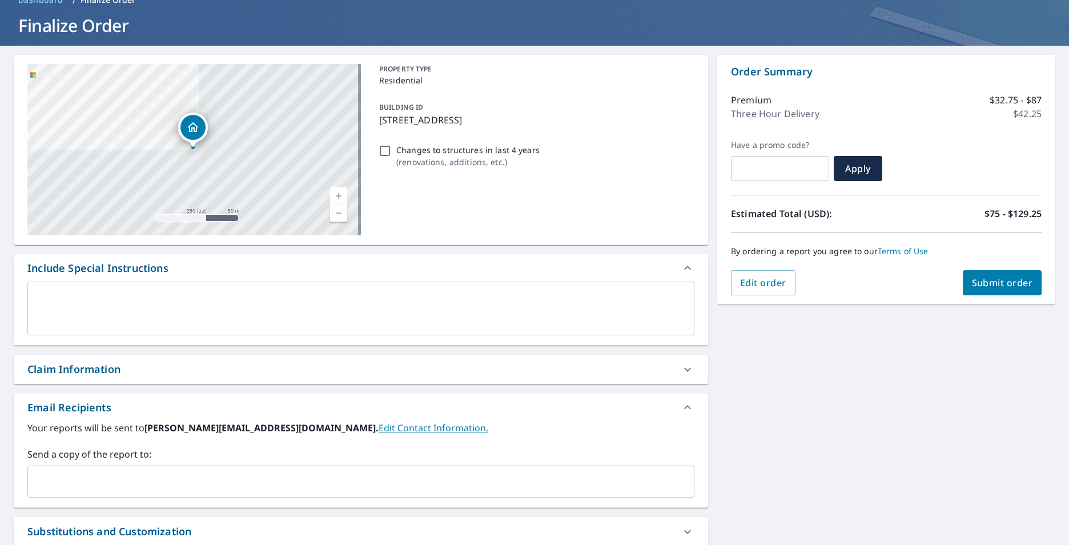
click at [996, 278] on span "Submit order" at bounding box center [1002, 282] width 61 height 13
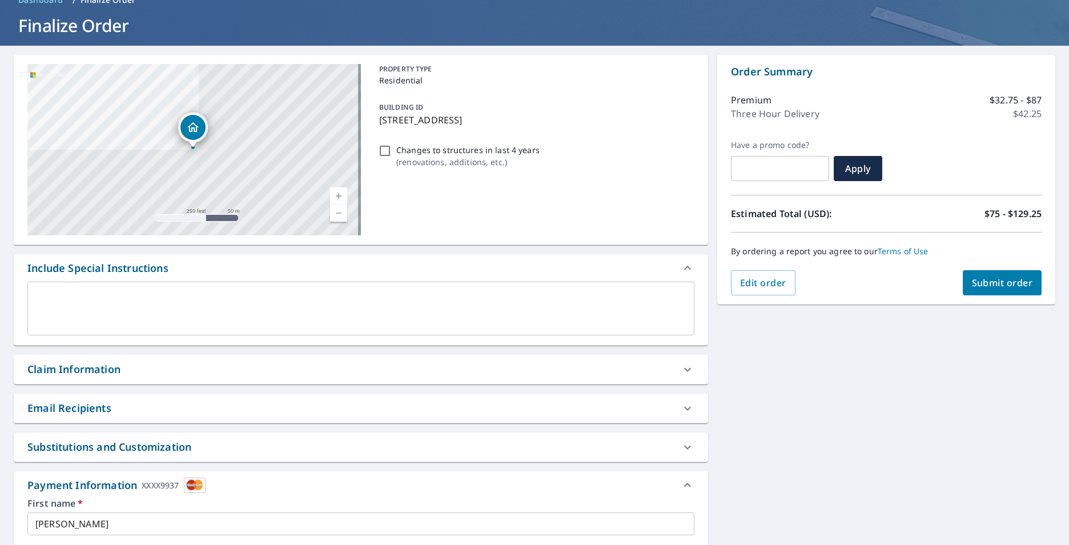
click at [997, 291] on button "Submit order" at bounding box center [1001, 282] width 79 height 25
click at [962, 281] on button "Submit order" at bounding box center [1001, 282] width 79 height 25
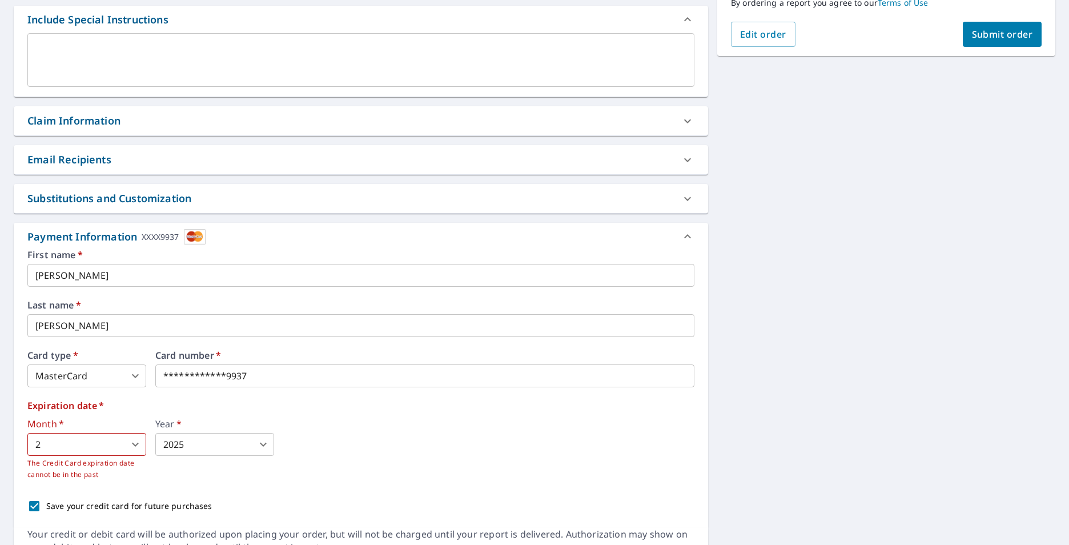
scroll to position [365, 0]
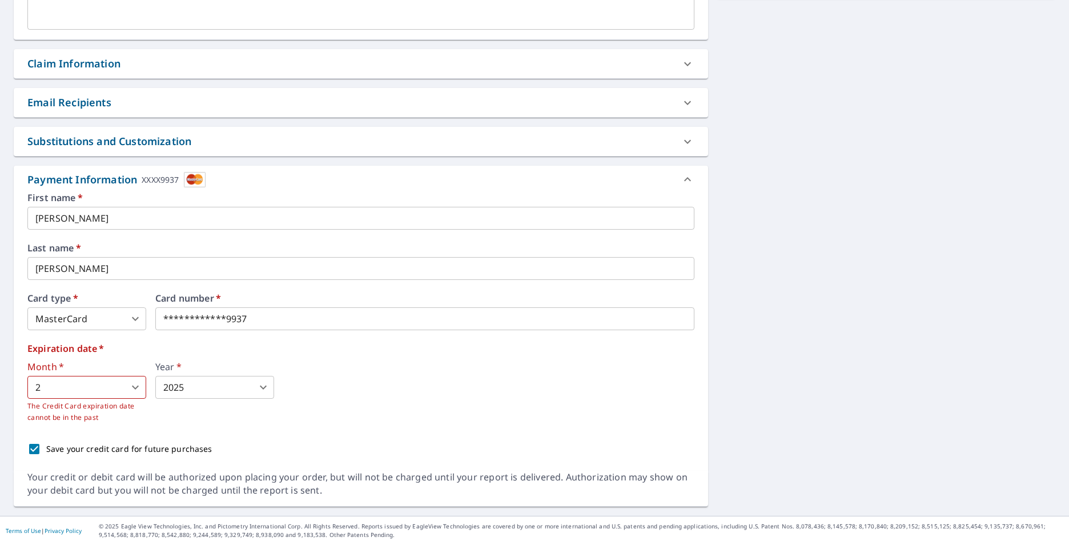
click at [152, 445] on p "Save your credit card for future purchases" at bounding box center [129, 448] width 166 height 12
click at [46, 445] on input "Save your credit card for future purchases" at bounding box center [34, 449] width 24 height 24
click at [152, 445] on p "Save your credit card for future purchases" at bounding box center [129, 448] width 166 height 12
click at [46, 445] on input "Save your credit card for future purchases" at bounding box center [34, 449] width 24 height 24
checkbox input "true"
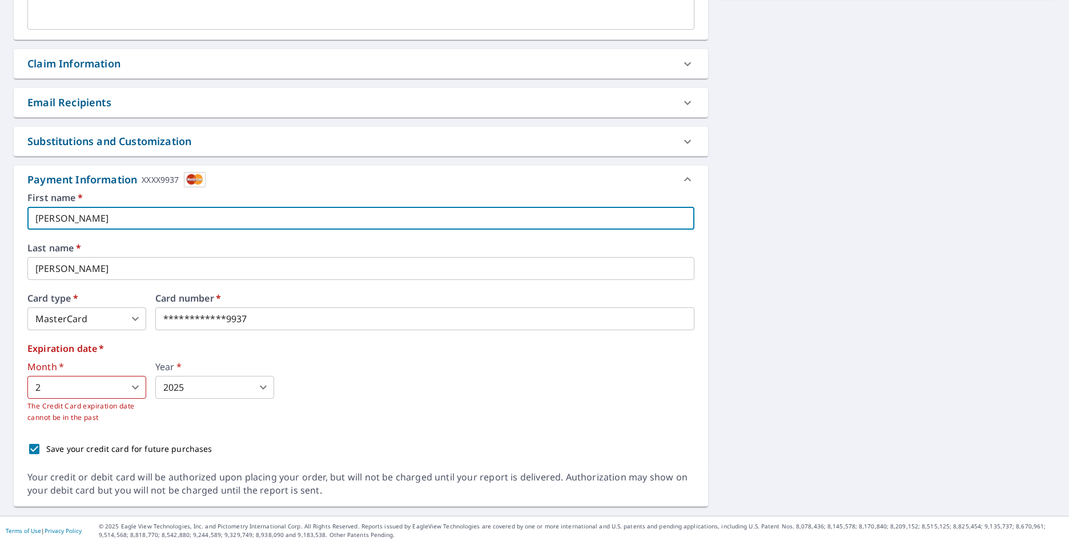
drag, startPoint x: 152, startPoint y: 445, endPoint x: 138, endPoint y: 221, distance: 224.2
click at [138, 221] on input "[PERSON_NAME]" at bounding box center [360, 218] width 667 height 23
click at [107, 323] on body "AH AH Dashboard Order History Cancel Order AH Dashboard / Finalize Order Finali…" at bounding box center [534, 272] width 1069 height 545
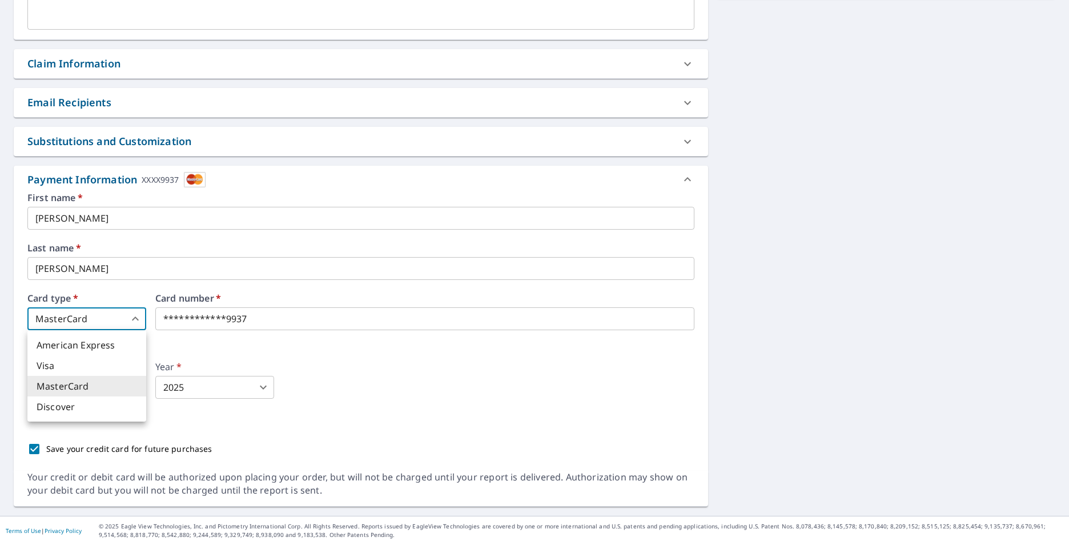
click at [242, 324] on div at bounding box center [534, 272] width 1069 height 545
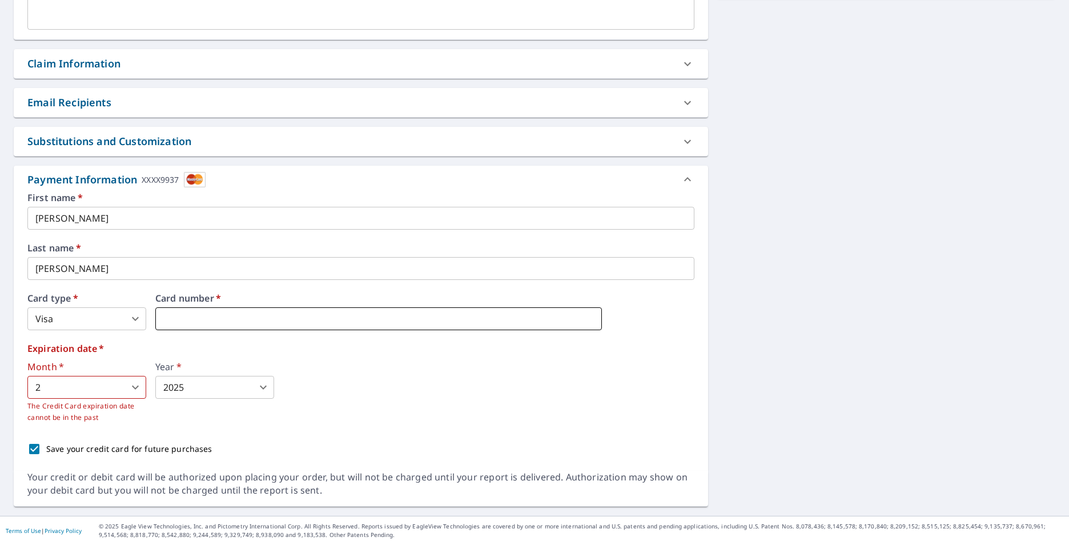
type input "3"
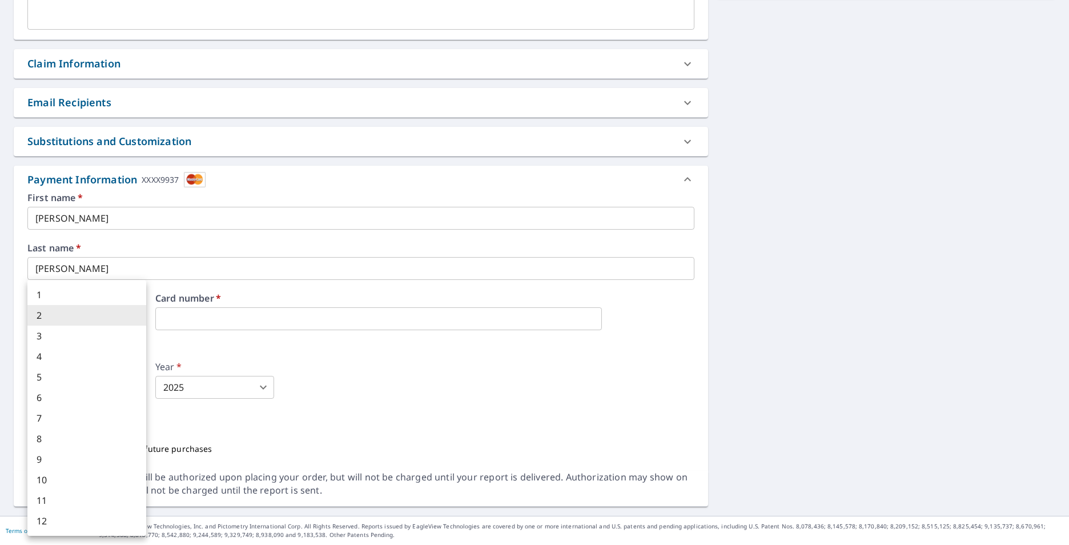
drag, startPoint x: 89, startPoint y: 390, endPoint x: 104, endPoint y: 390, distance: 15.4
click at [90, 390] on body "AH AH Dashboard Order History Cancel Order AH Dashboard / Finalize Order Finali…" at bounding box center [534, 272] width 1069 height 545
drag, startPoint x: 84, startPoint y: 498, endPoint x: 177, endPoint y: 429, distance: 115.4
click at [85, 498] on li "11" at bounding box center [86, 500] width 119 height 21
type input "11"
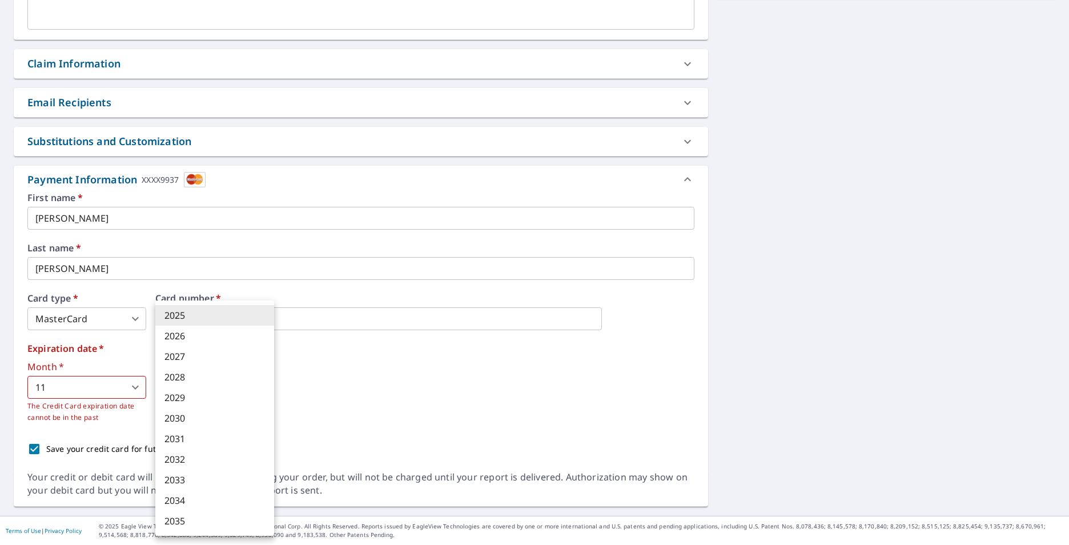
click at [234, 388] on body "AH AH Dashboard Order History Cancel Order AH Dashboard / Finalize Order Finali…" at bounding box center [534, 272] width 1069 height 545
click at [226, 376] on li "2028" at bounding box center [214, 376] width 119 height 21
type input "2028"
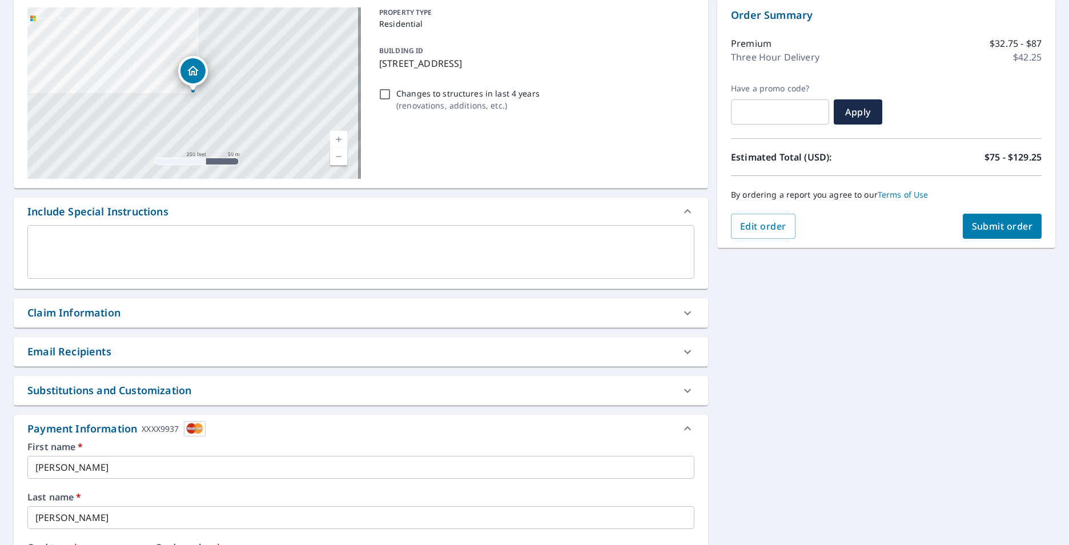
scroll to position [0, 0]
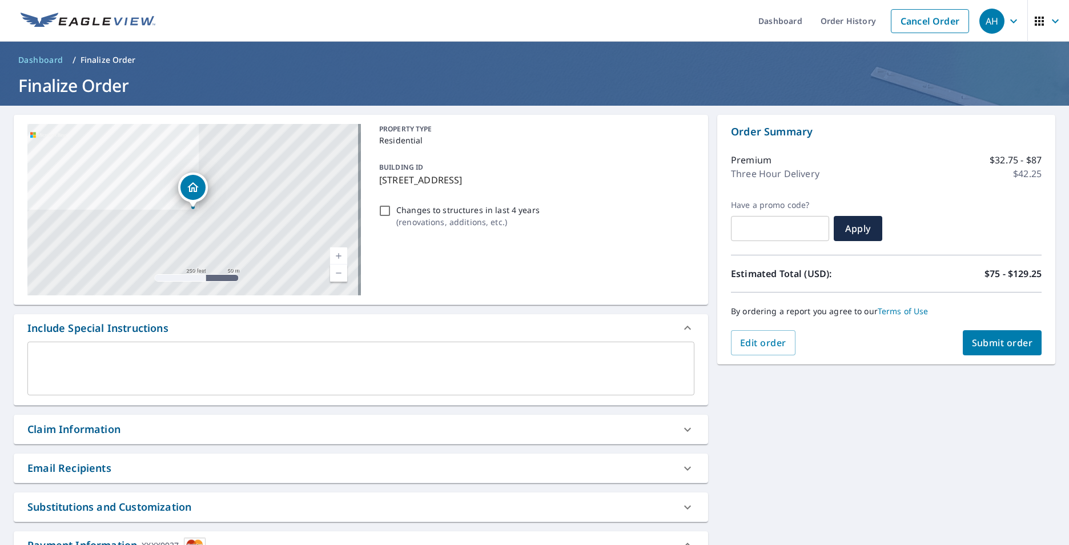
click at [1030, 341] on button "Submit order" at bounding box center [1001, 342] width 79 height 25
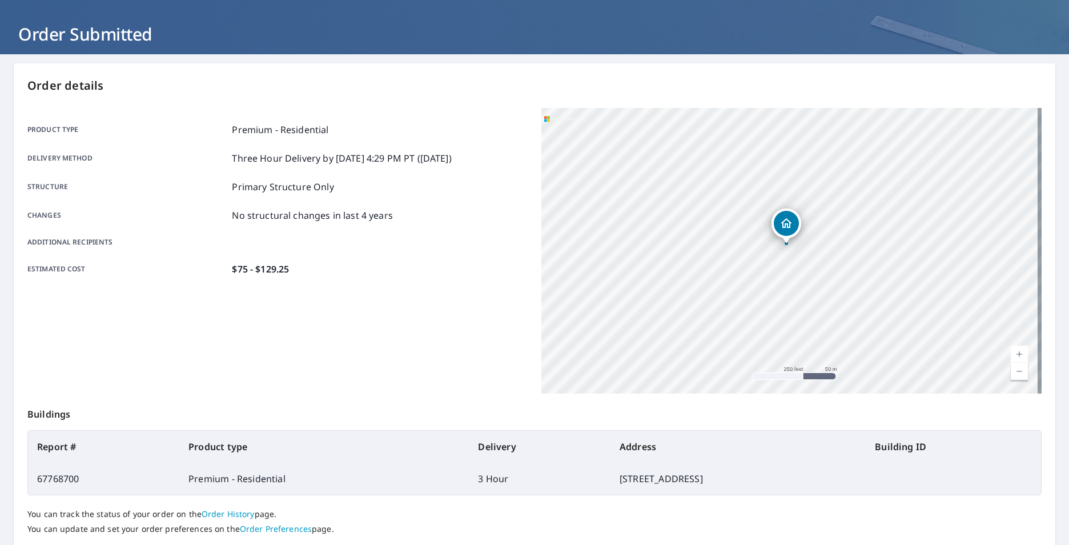
scroll to position [127, 0]
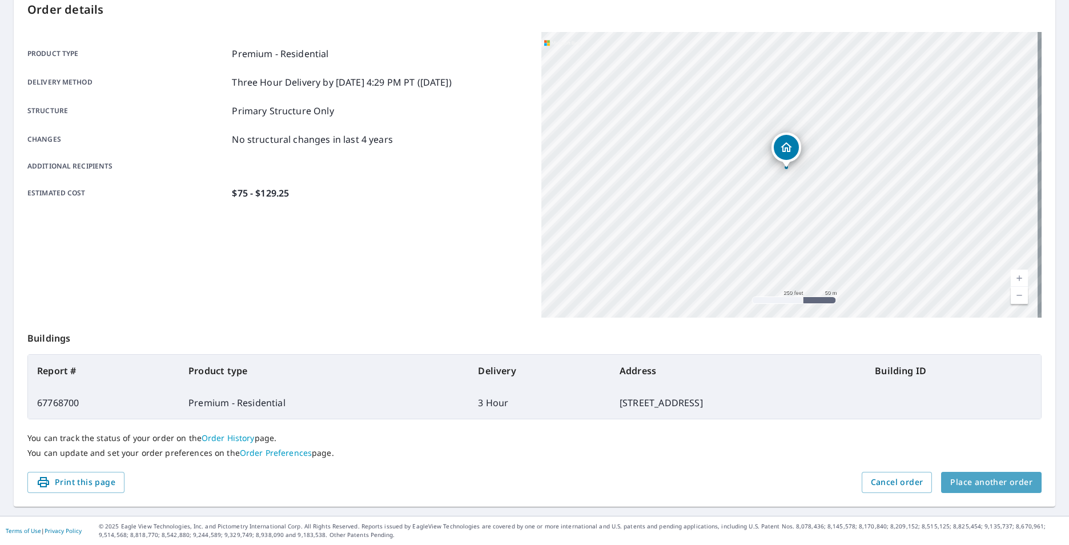
click at [988, 475] on span "Place another order" at bounding box center [991, 482] width 82 height 14
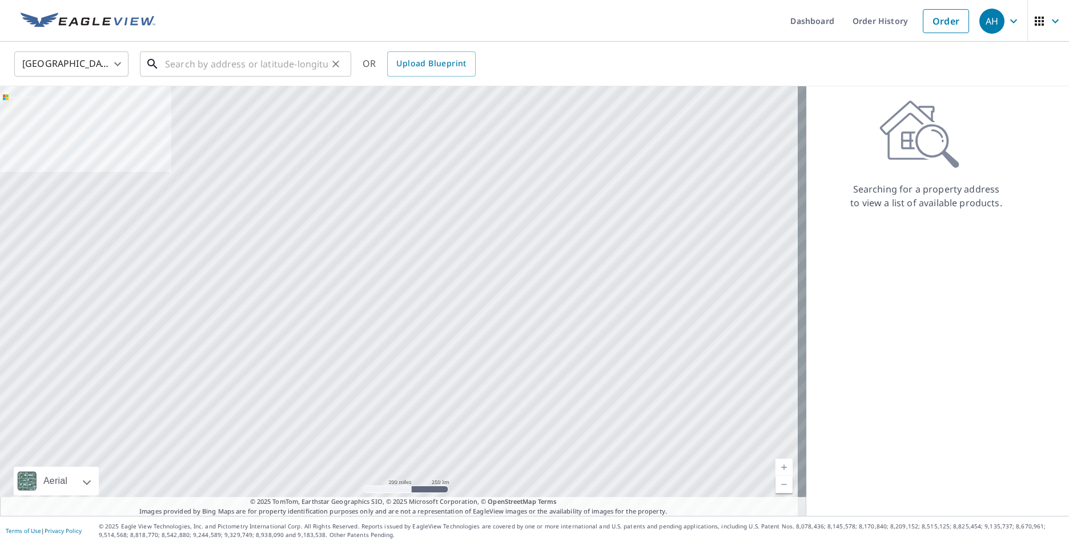
click at [276, 63] on input "text" at bounding box center [246, 64] width 163 height 32
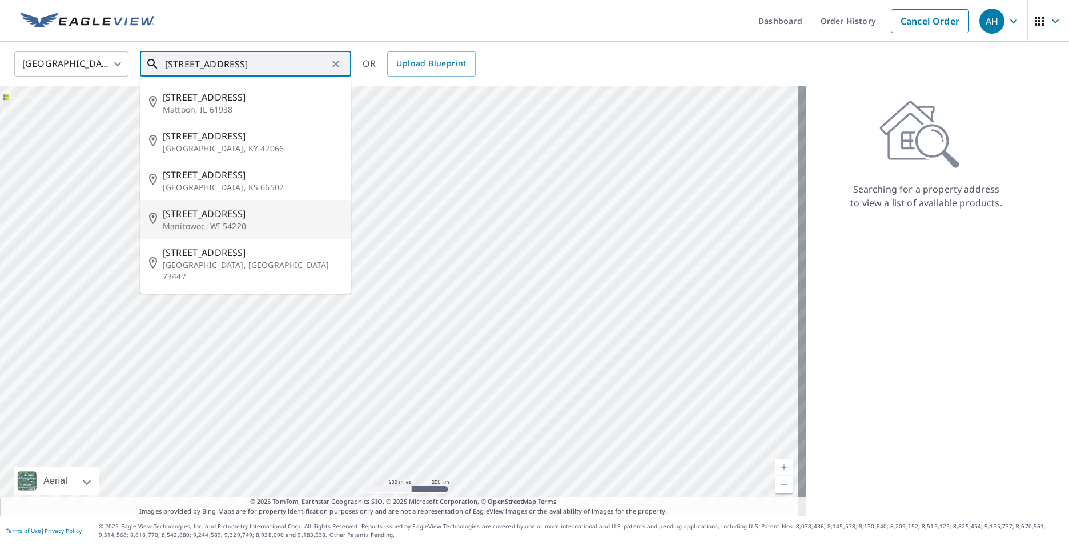
click at [284, 212] on span "[STREET_ADDRESS]" at bounding box center [252, 214] width 179 height 14
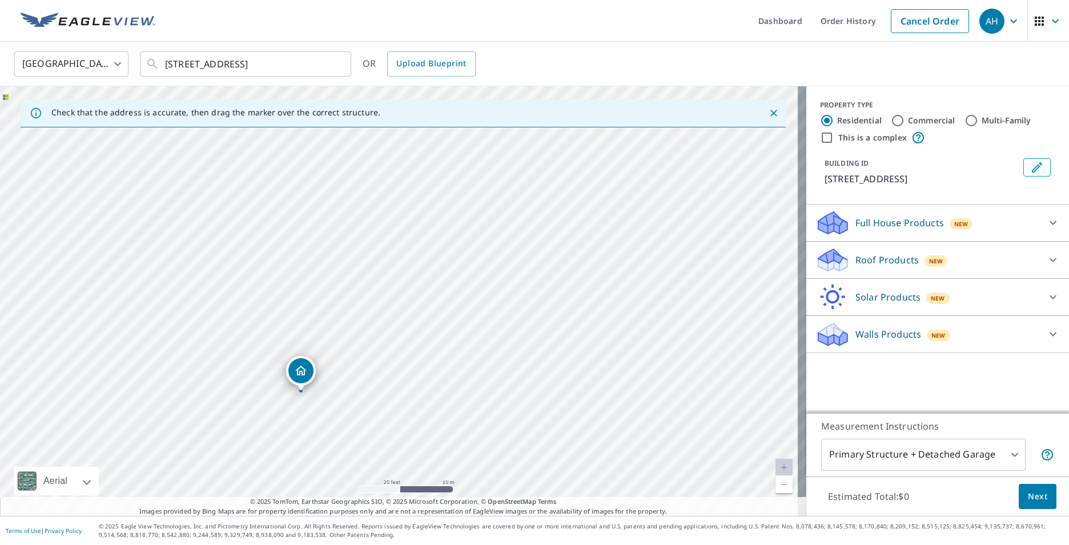
drag, startPoint x: 368, startPoint y: 269, endPoint x: 404, endPoint y: 14, distance: 257.1
click at [404, 13] on div "Dashboard Order History Cancel Order AH [GEOGRAPHIC_DATA] [GEOGRAPHIC_DATA] ​ […" at bounding box center [534, 272] width 1069 height 545
click at [562, 71] on div "[GEOGRAPHIC_DATA] [GEOGRAPHIC_DATA] ​ [STREET_ADDRESS] ​ OR Upload Blueprint" at bounding box center [530, 63] width 1049 height 27
click at [768, 113] on icon "Close" at bounding box center [773, 112] width 11 height 11
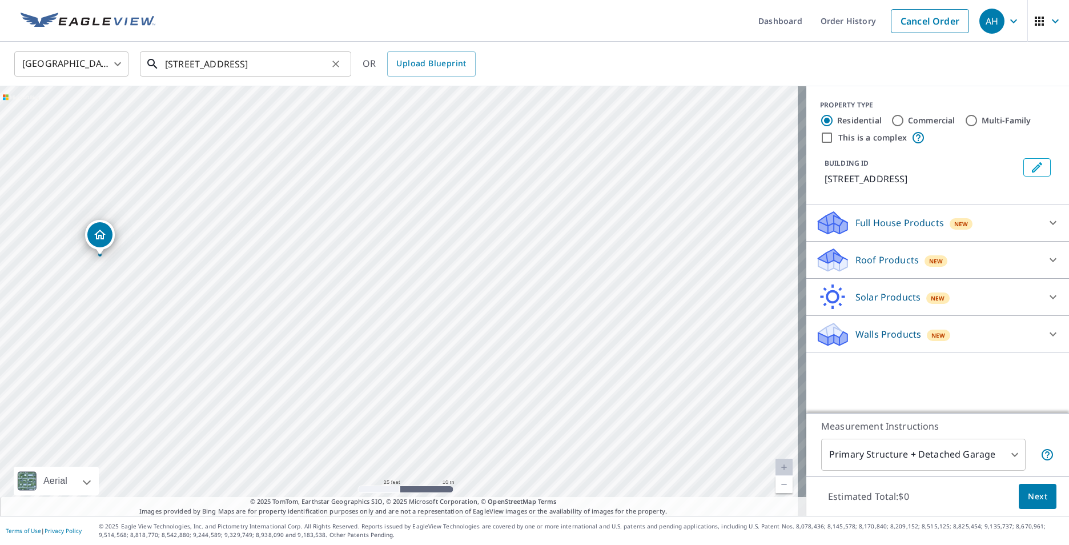
click at [247, 65] on input "[STREET_ADDRESS]" at bounding box center [246, 64] width 163 height 32
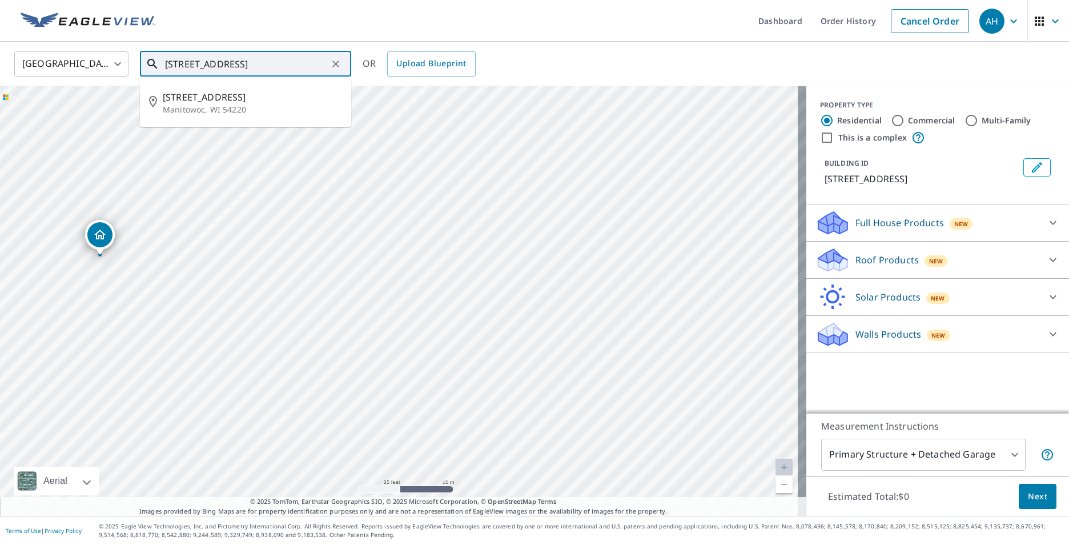
click at [247, 65] on input "[STREET_ADDRESS]" at bounding box center [246, 64] width 163 height 32
drag, startPoint x: 306, startPoint y: 67, endPoint x: 223, endPoint y: 66, distance: 82.8
click at [223, 66] on input "[STREET_ADDRESS]" at bounding box center [246, 64] width 163 height 32
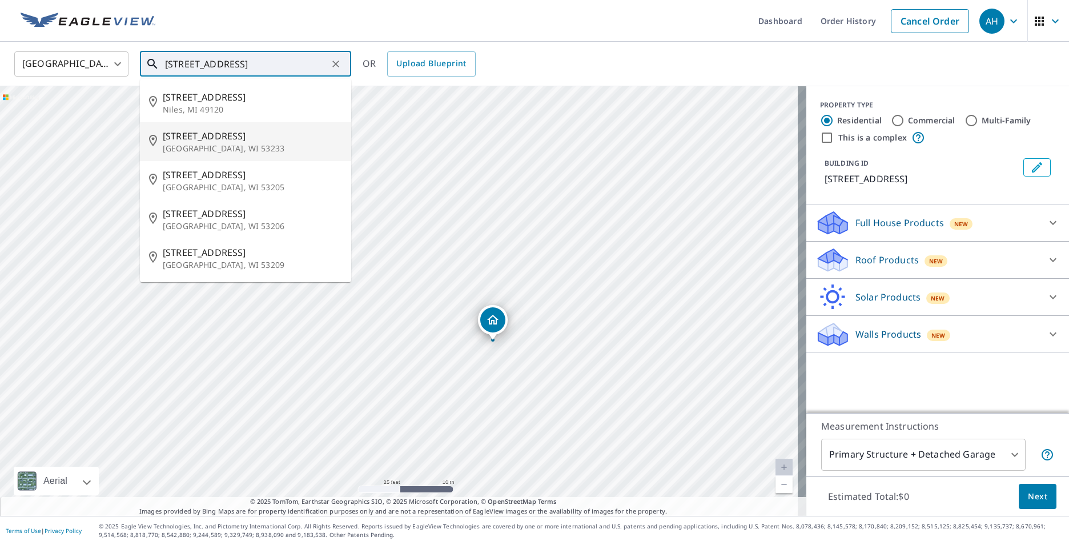
click at [227, 154] on li "[STREET_ADDRESS]" at bounding box center [245, 141] width 211 height 39
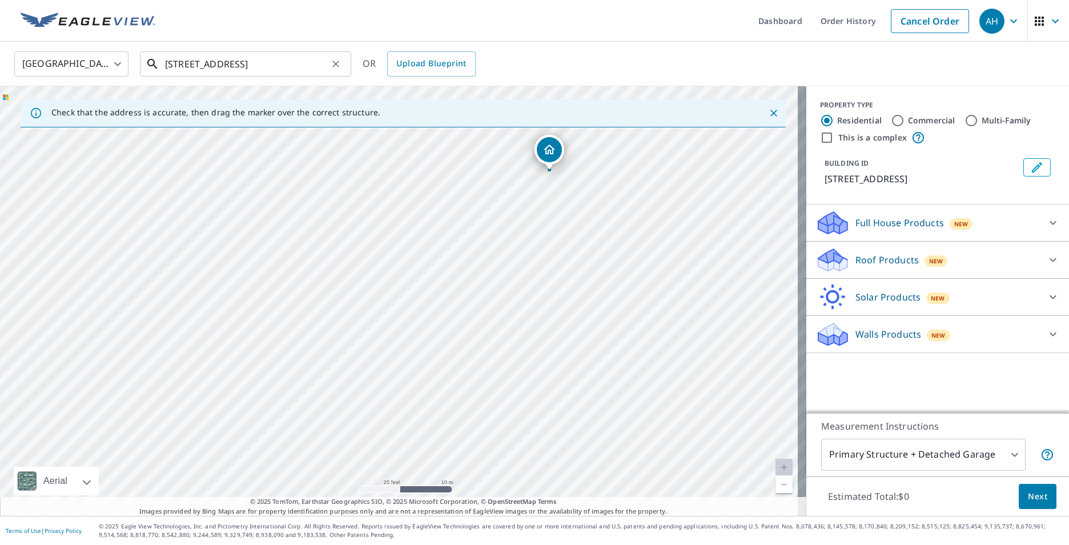
click at [174, 66] on input "[STREET_ADDRESS]" at bounding box center [246, 64] width 163 height 32
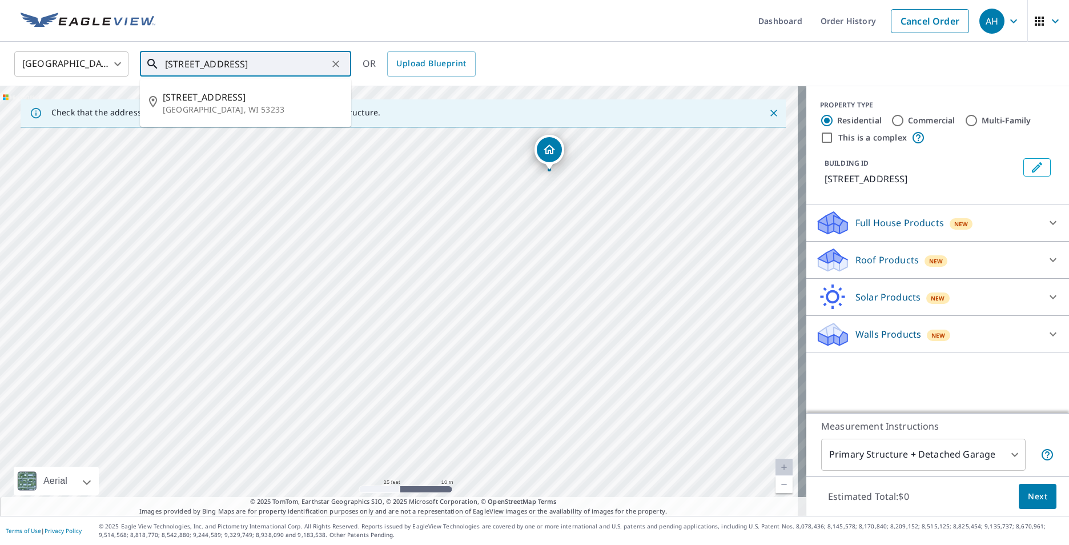
click at [174, 66] on input "[STREET_ADDRESS]" at bounding box center [246, 64] width 163 height 32
click at [299, 71] on input "[STREET_ADDRESS]" at bounding box center [246, 64] width 163 height 32
click at [298, 71] on input "[STREET_ADDRESS]" at bounding box center [246, 64] width 163 height 32
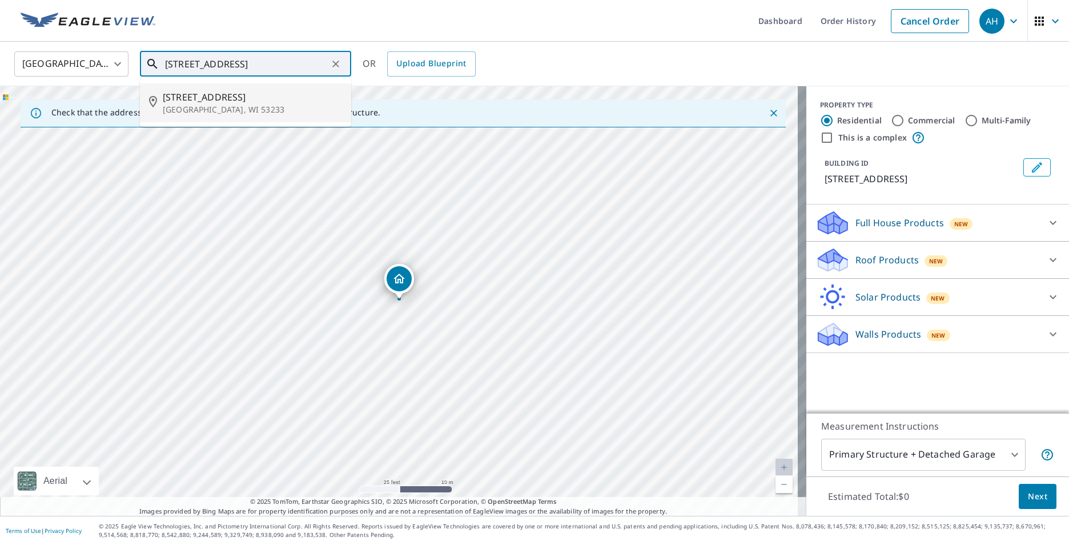
click at [285, 101] on span "[STREET_ADDRESS]" at bounding box center [252, 97] width 179 height 14
type input "[STREET_ADDRESS]"
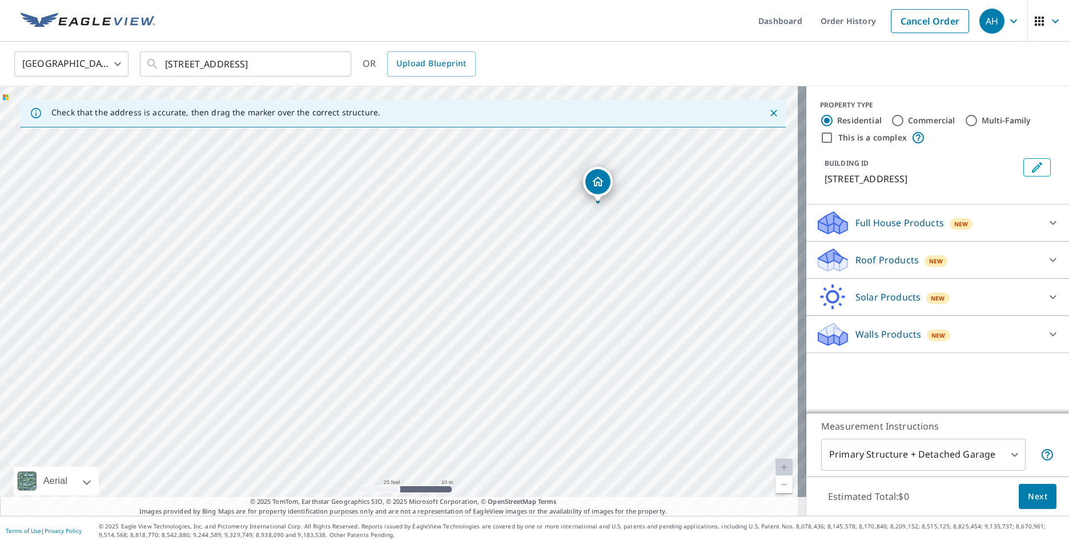
click at [941, 250] on div "Roof Products New" at bounding box center [927, 260] width 224 height 27
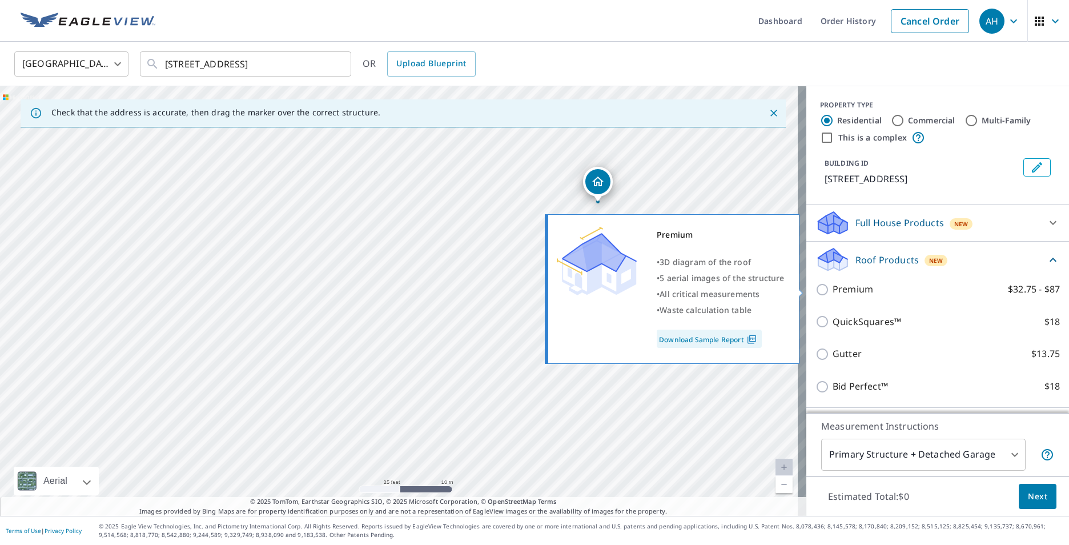
click at [902, 284] on label "Premium $32.75 - $87" at bounding box center [945, 289] width 227 height 14
click at [832, 284] on input "Premium $32.75 - $87" at bounding box center [823, 290] width 17 height 14
checkbox input "true"
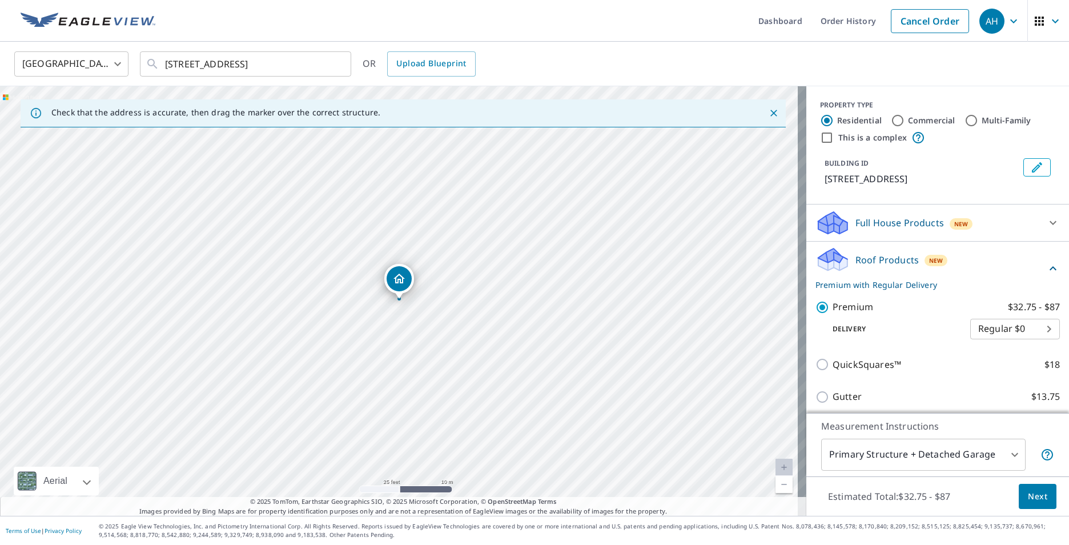
click at [990, 325] on body "AH AH Dashboard Order History Cancel Order AH [GEOGRAPHIC_DATA] [GEOGRAPHIC_DAT…" at bounding box center [534, 272] width 1069 height 545
click at [994, 374] on li "3 Hour $42.25" at bounding box center [998, 370] width 90 height 21
type input "7"
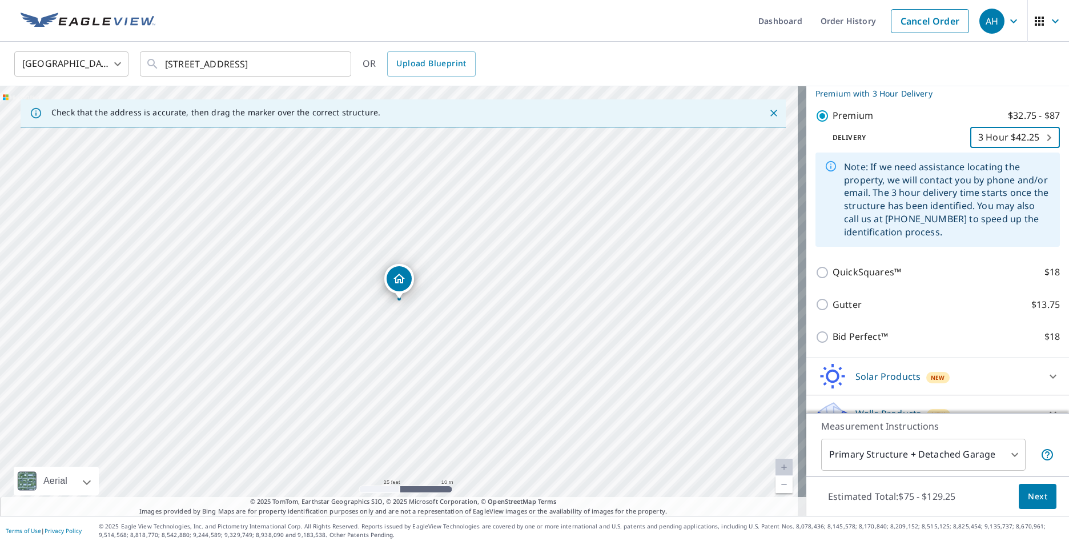
scroll to position [211, 0]
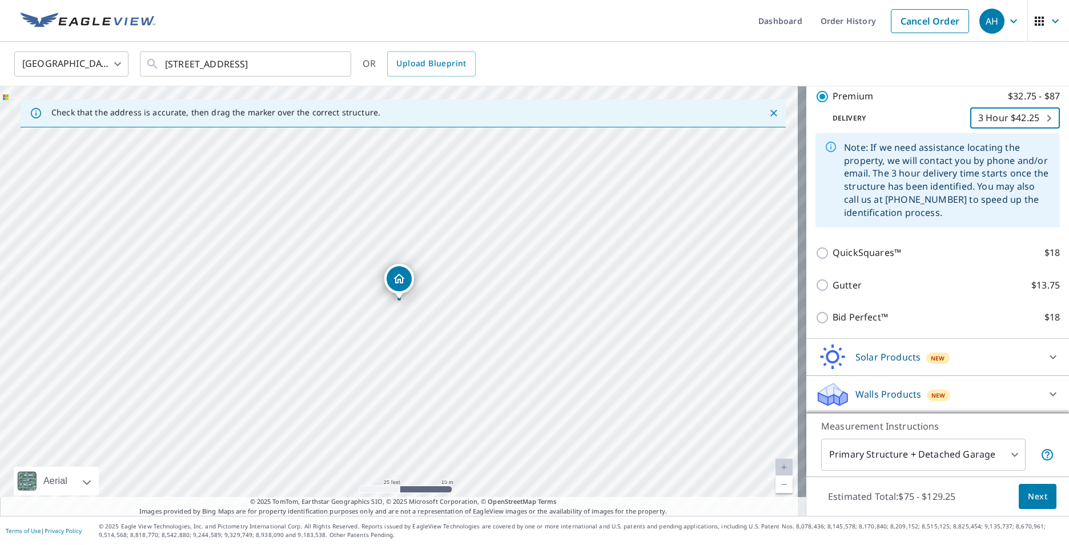
click at [1039, 499] on button "Next" at bounding box center [1037, 496] width 38 height 26
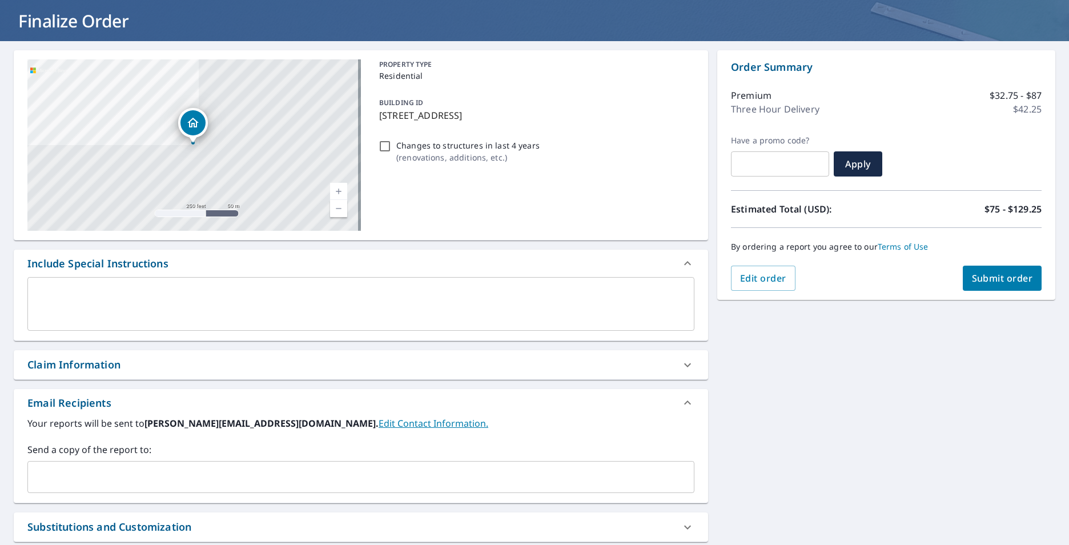
scroll to position [174, 0]
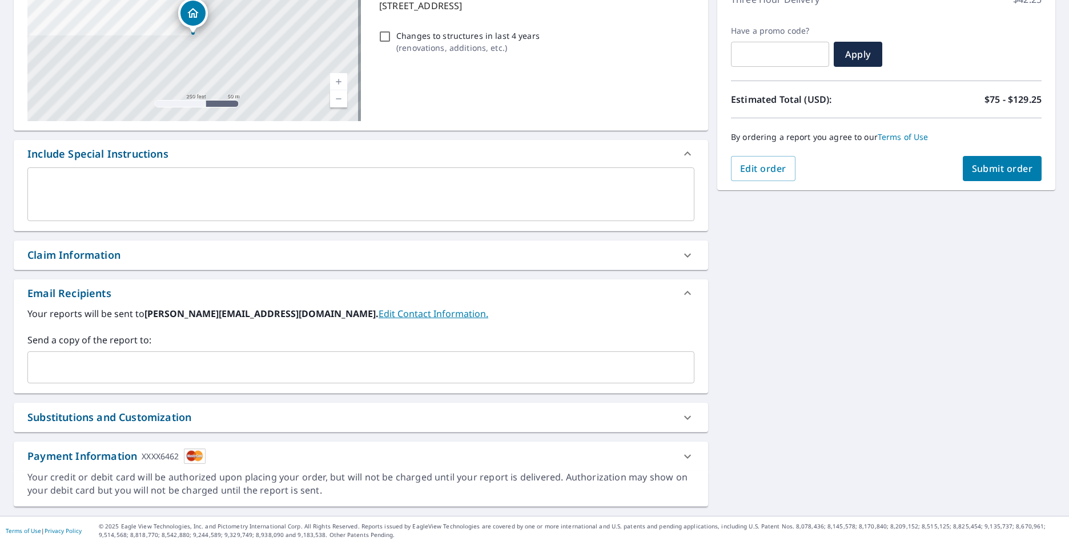
click at [992, 163] on span "Submit order" at bounding box center [1002, 168] width 61 height 13
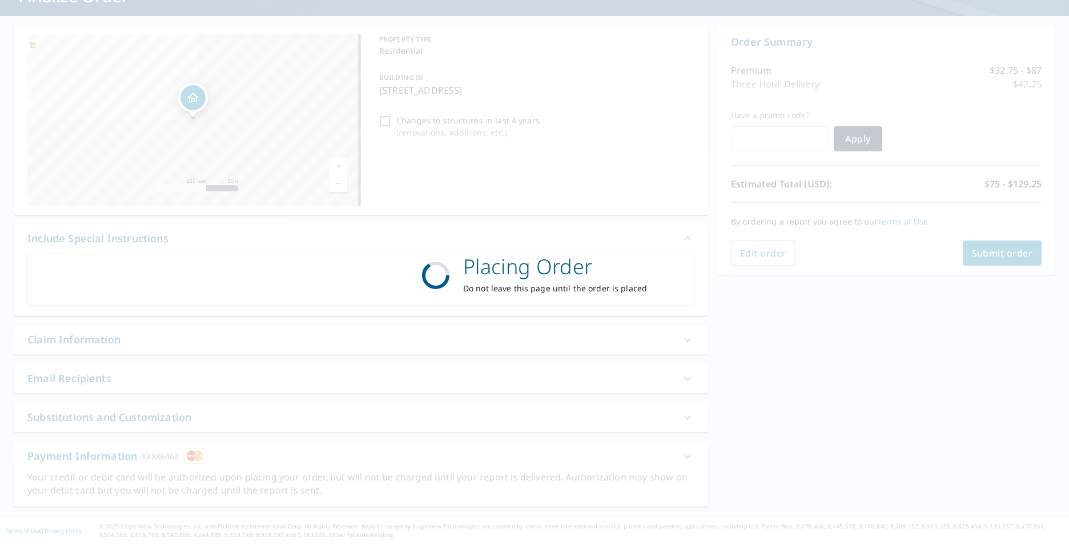
scroll to position [90, 0]
